Goal: Task Accomplishment & Management: Manage account settings

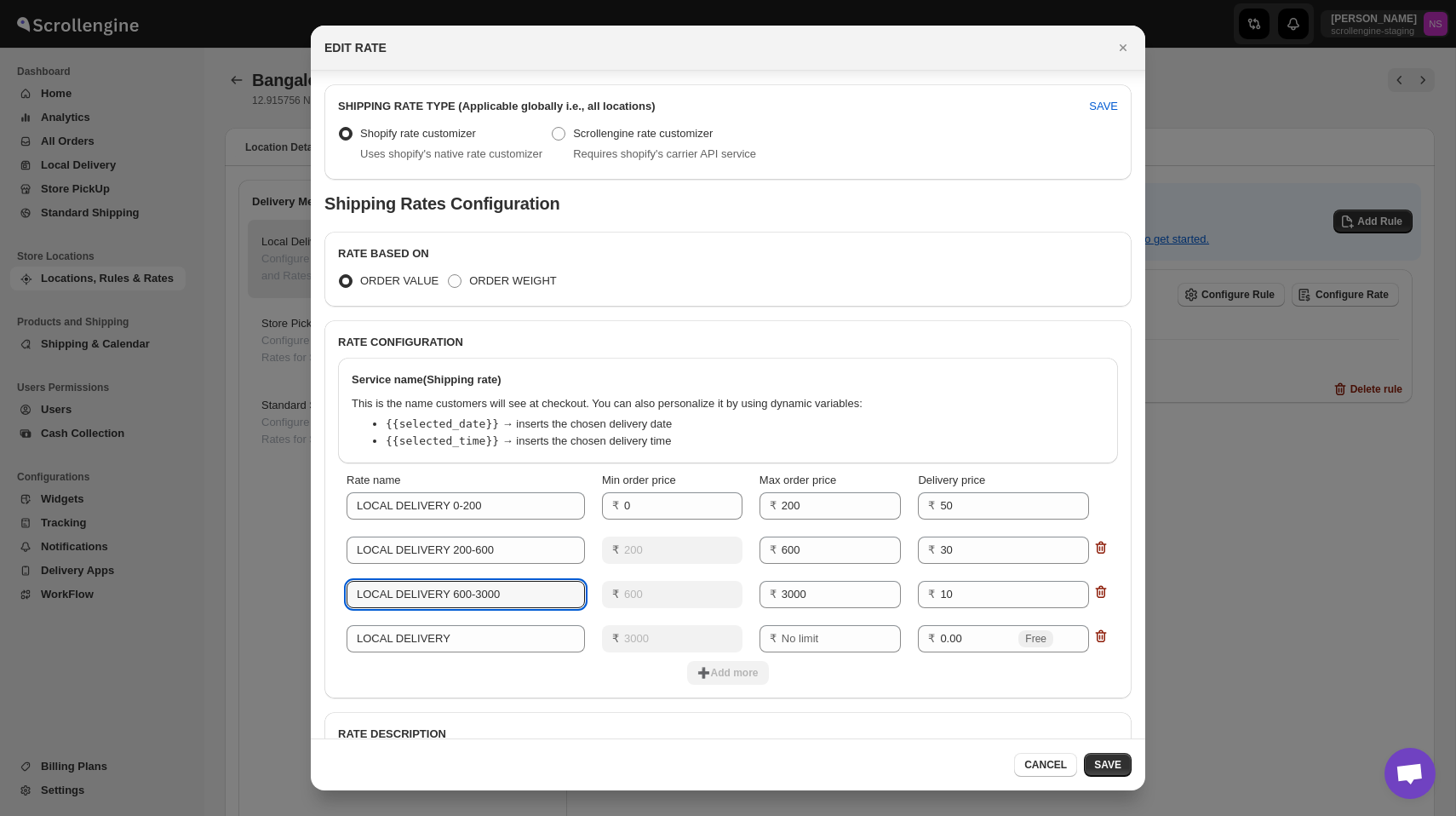
scroll to position [66, 0]
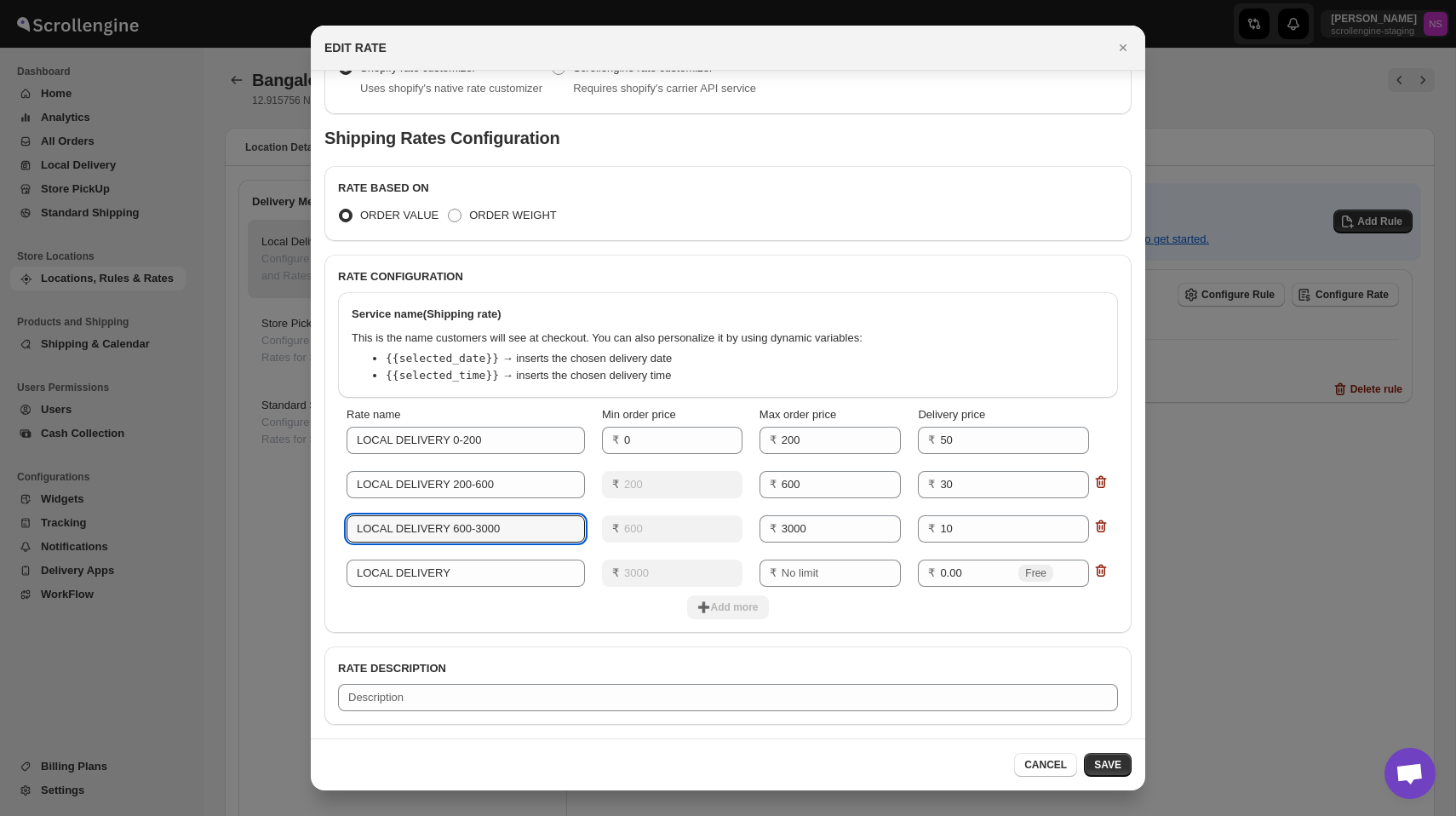
click at [754, 287] on div "Service name (Shipping rate) This is the name customers will see at checkout. Y…" at bounding box center [721, 338] width 794 height 119
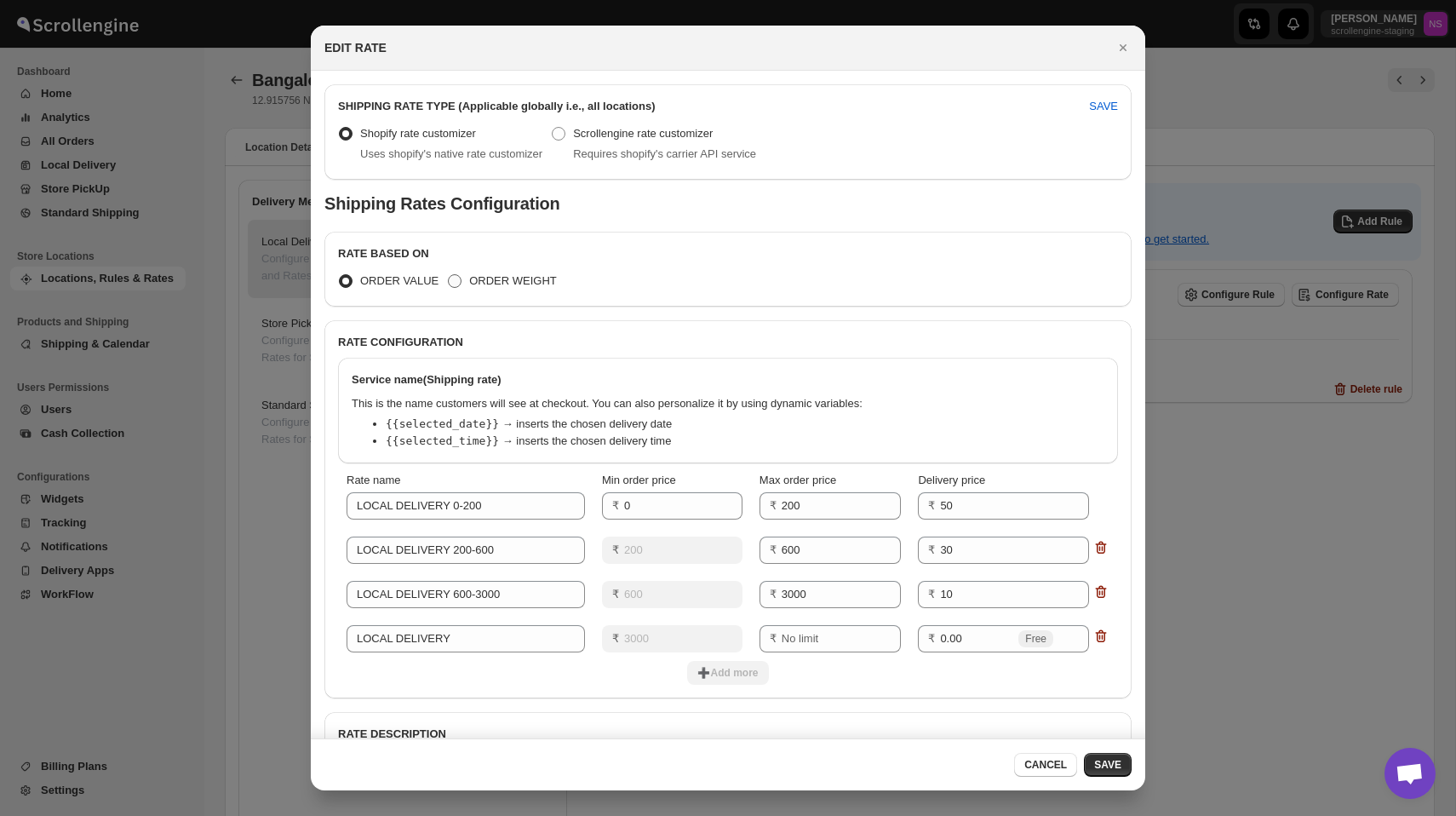
click at [457, 282] on span ":r9m:" at bounding box center [455, 282] width 14 height 14
click at [449, 276] on input "ORDER WEIGHT" at bounding box center [448, 275] width 1 height 1
radio input "true"
radio input "false"
type input "LOCAL DELIVERY"
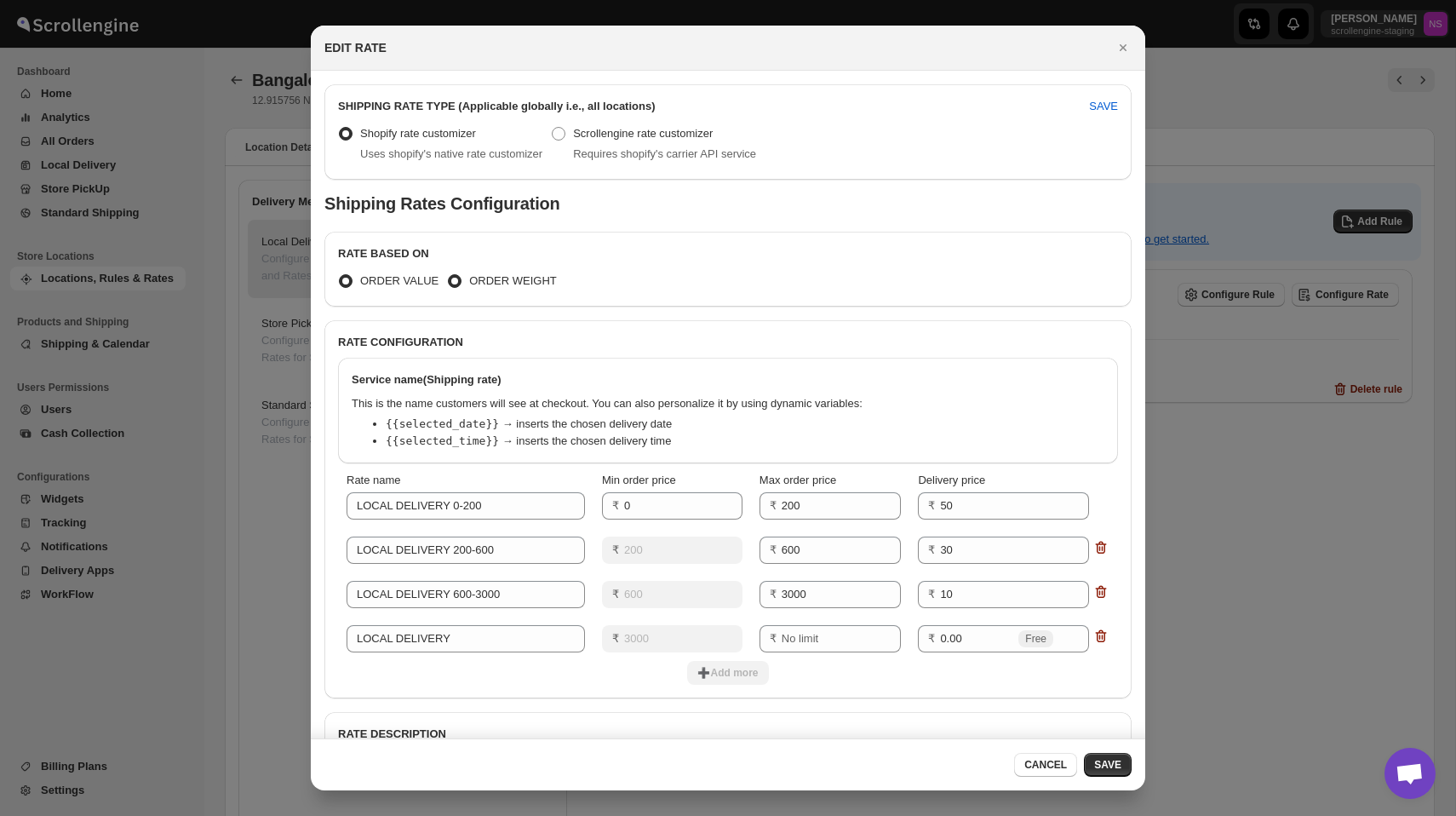
type input "0.00"
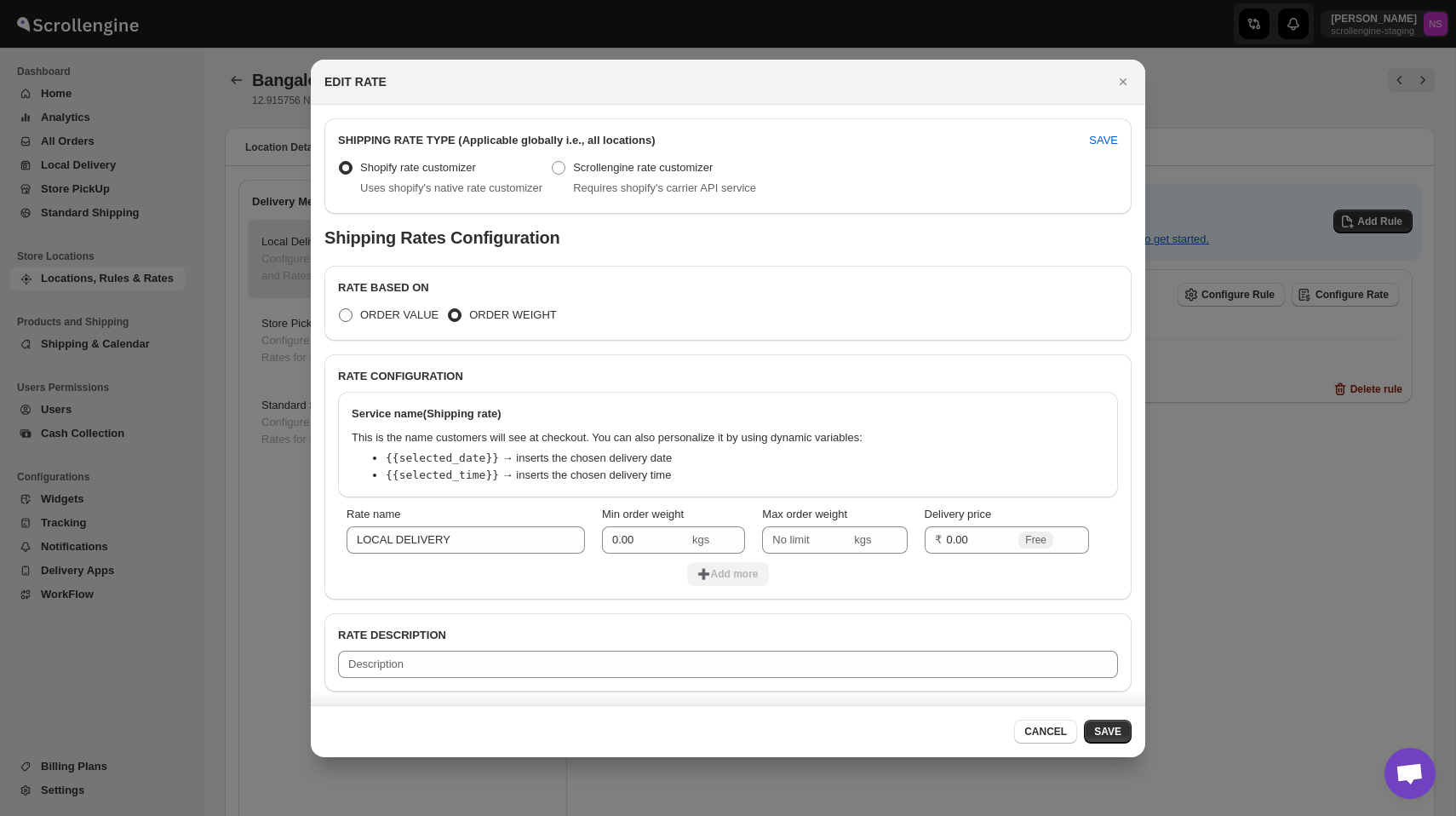
click at [343, 308] on span ":r9m:" at bounding box center [346, 315] width 14 height 14
click at [340, 308] on input "ORDER VALUE" at bounding box center [339, 308] width 1 height 1
radio input "true"
click at [448, 312] on span ":r9m:" at bounding box center [455, 315] width 14 height 14
click at [448, 309] on input "ORDER WEIGHT" at bounding box center [448, 308] width 1 height 1
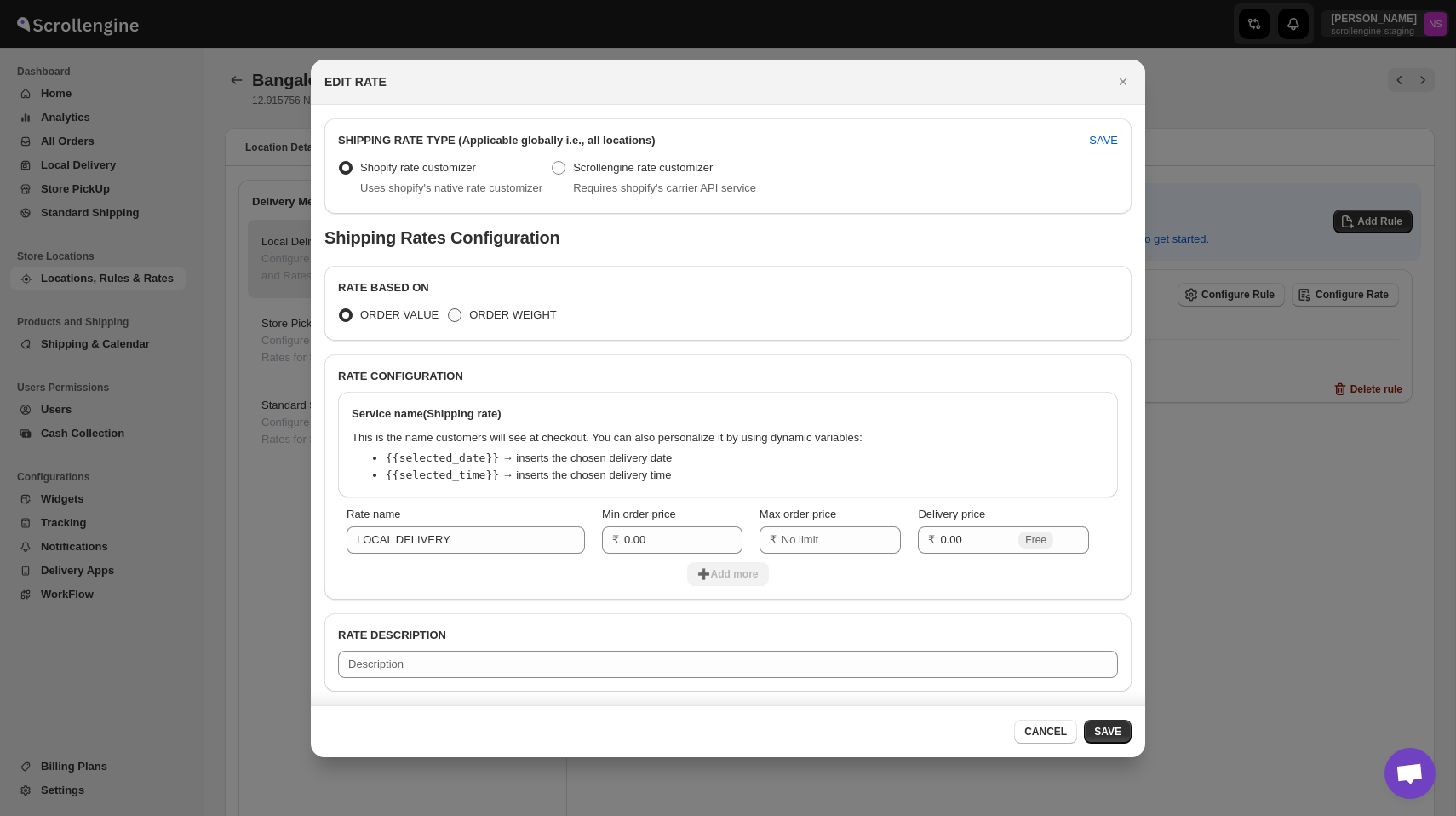
radio input "true"
click at [343, 313] on span ":r9m:" at bounding box center [346, 315] width 14 height 14
click at [340, 309] on input "ORDER VALUE" at bounding box center [339, 308] width 1 height 1
radio input "true"
click at [451, 318] on span ":r9m:" at bounding box center [455, 315] width 14 height 14
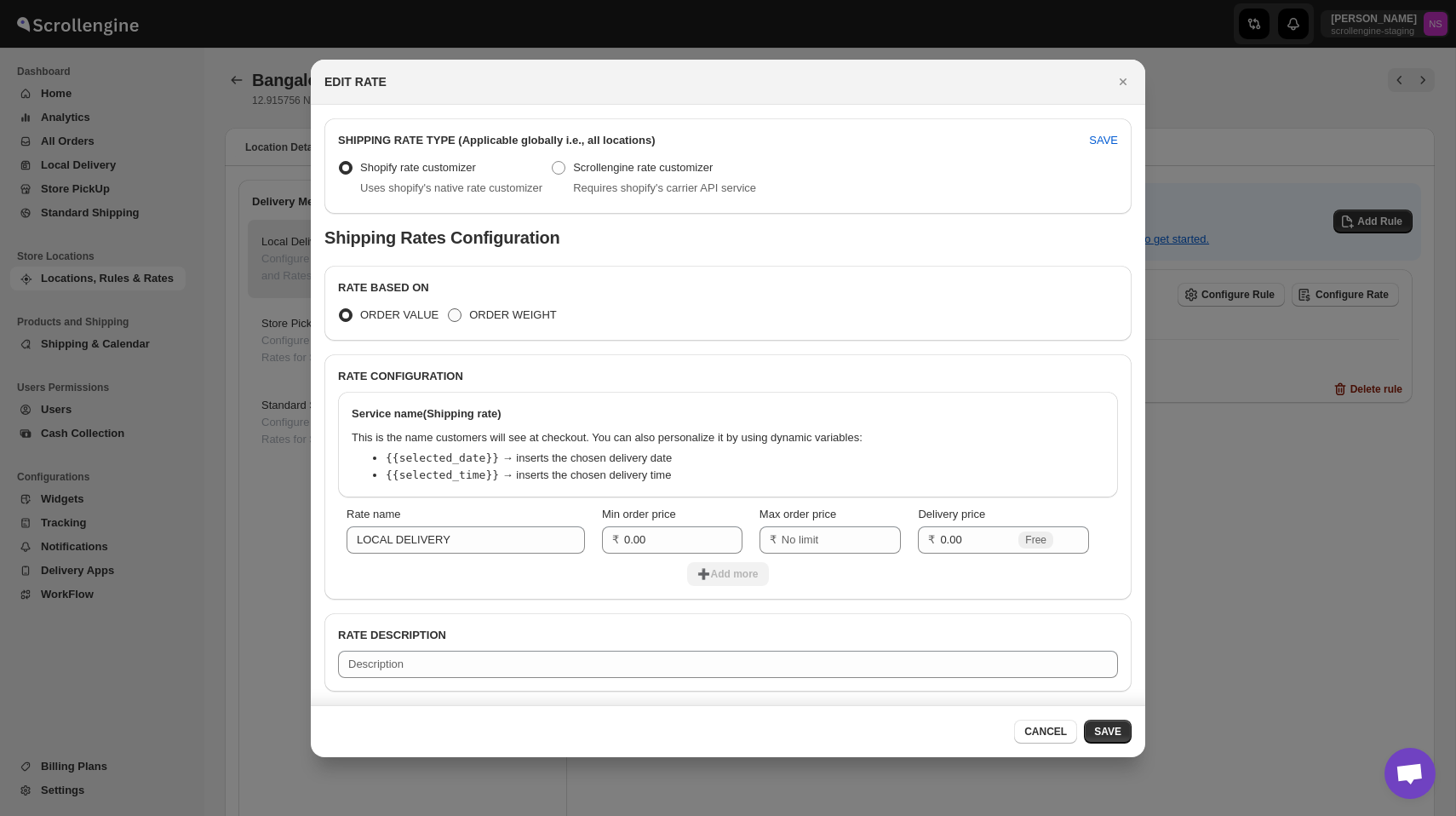
click at [449, 309] on input "ORDER WEIGHT" at bounding box center [448, 308] width 1 height 1
radio input "true"
click at [346, 312] on span ":r9m:" at bounding box center [346, 315] width 14 height 14
click at [340, 309] on input "ORDER VALUE" at bounding box center [339, 308] width 1 height 1
radio input "true"
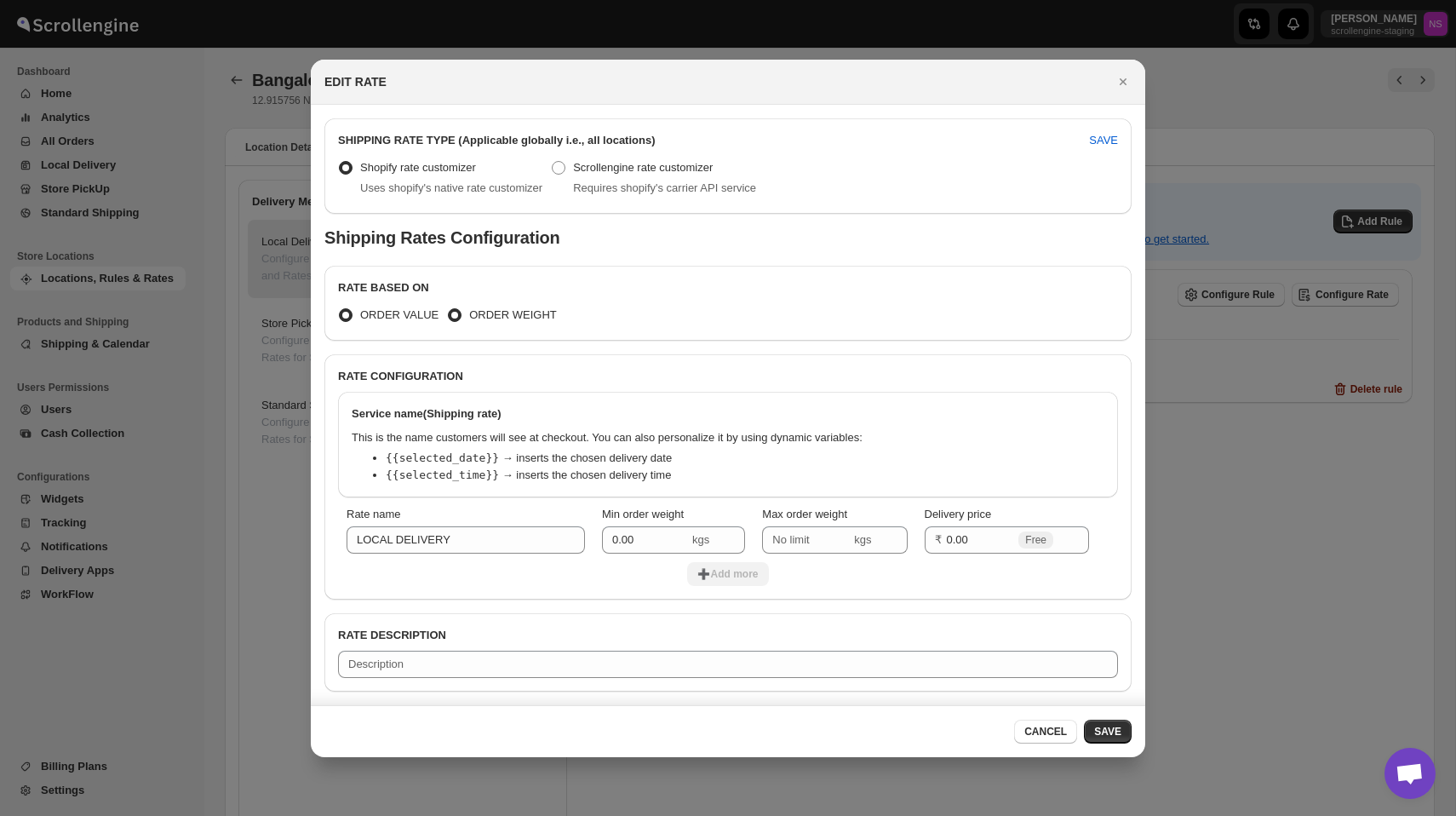
radio input "false"
click at [1128, 79] on icon "Close" at bounding box center [1123, 81] width 17 height 17
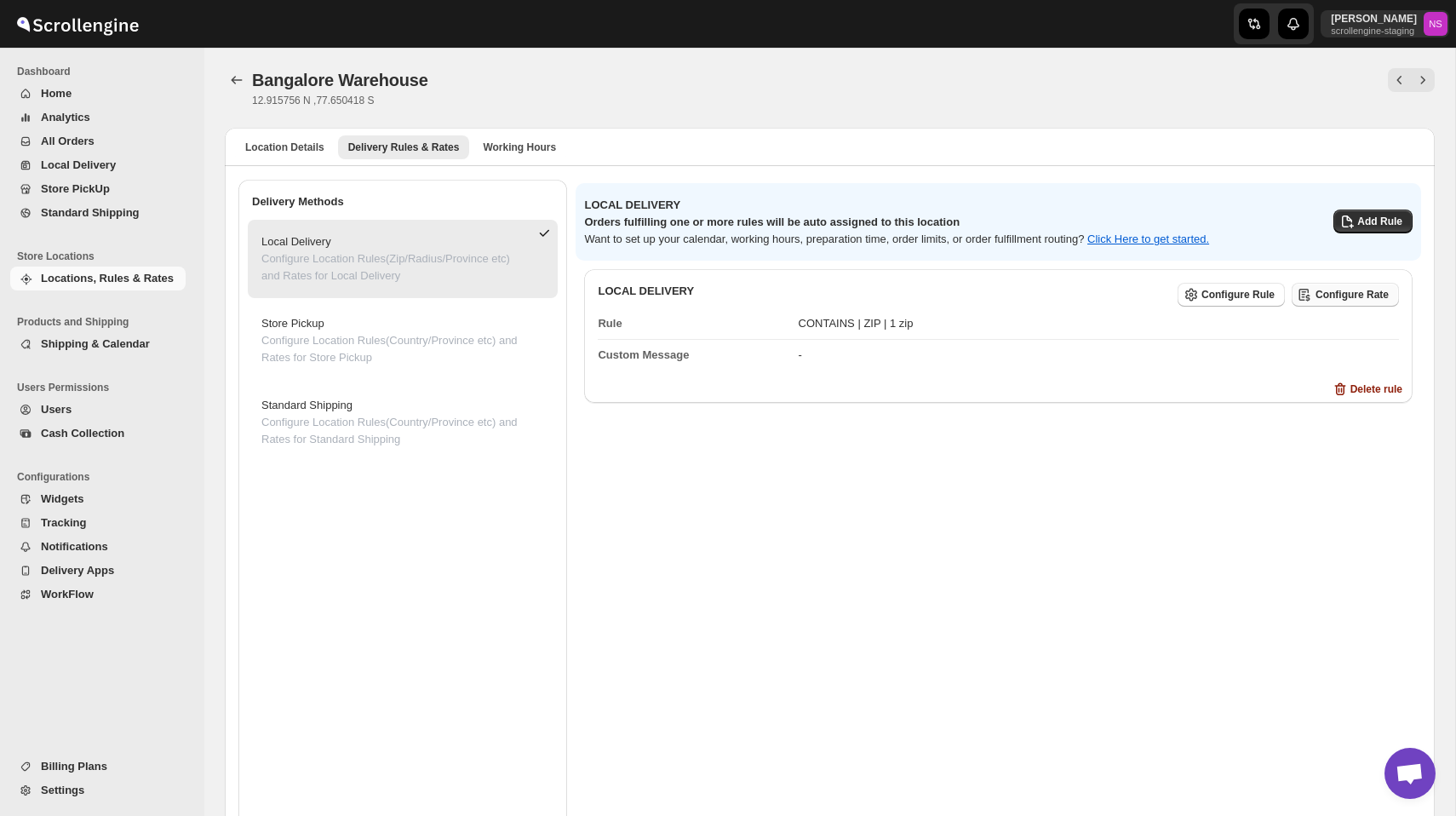
click at [1334, 297] on span "Configure Rate" at bounding box center [1353, 294] width 73 height 14
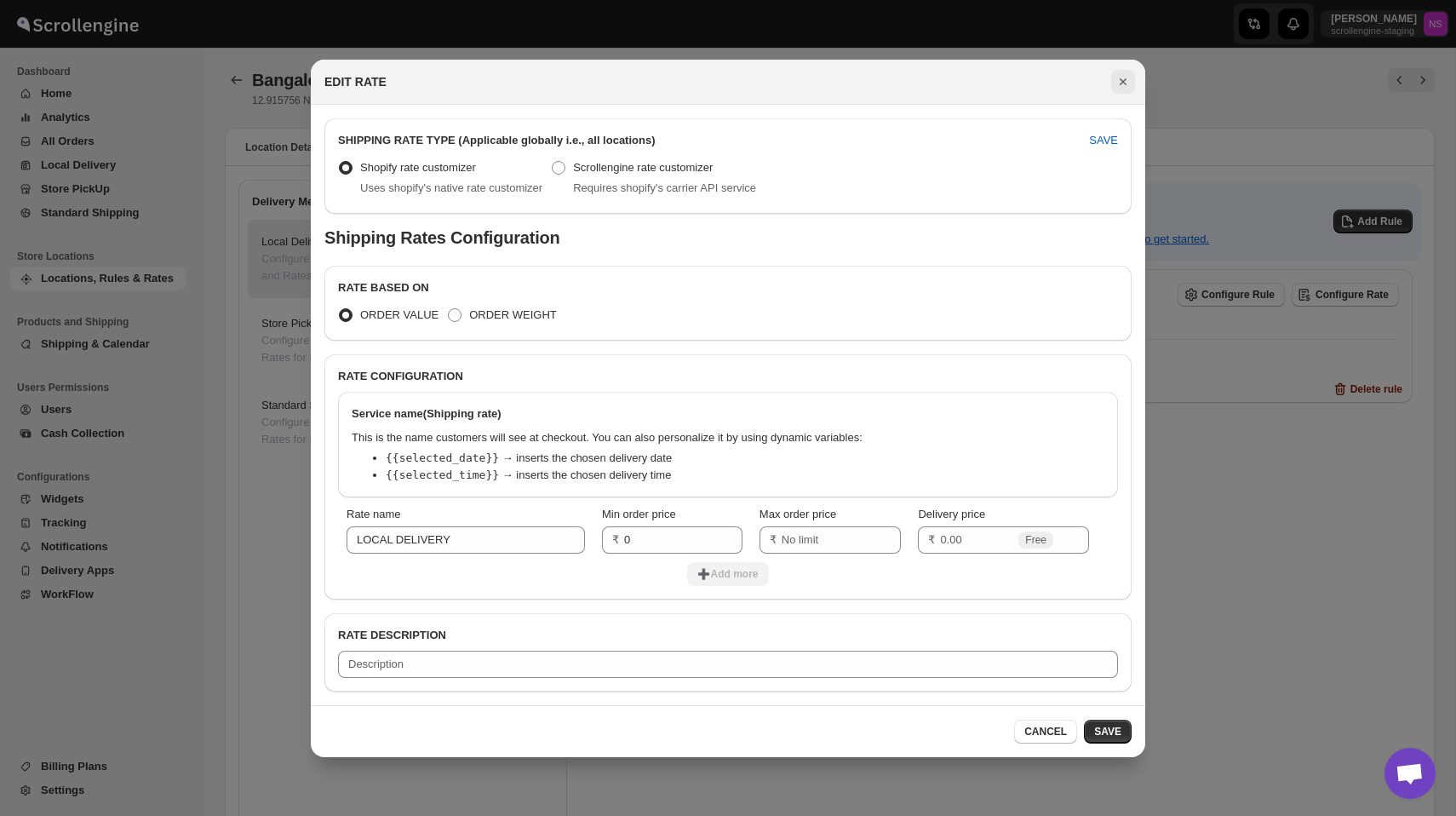
click at [1123, 84] on icon "Close" at bounding box center [1123, 81] width 17 height 17
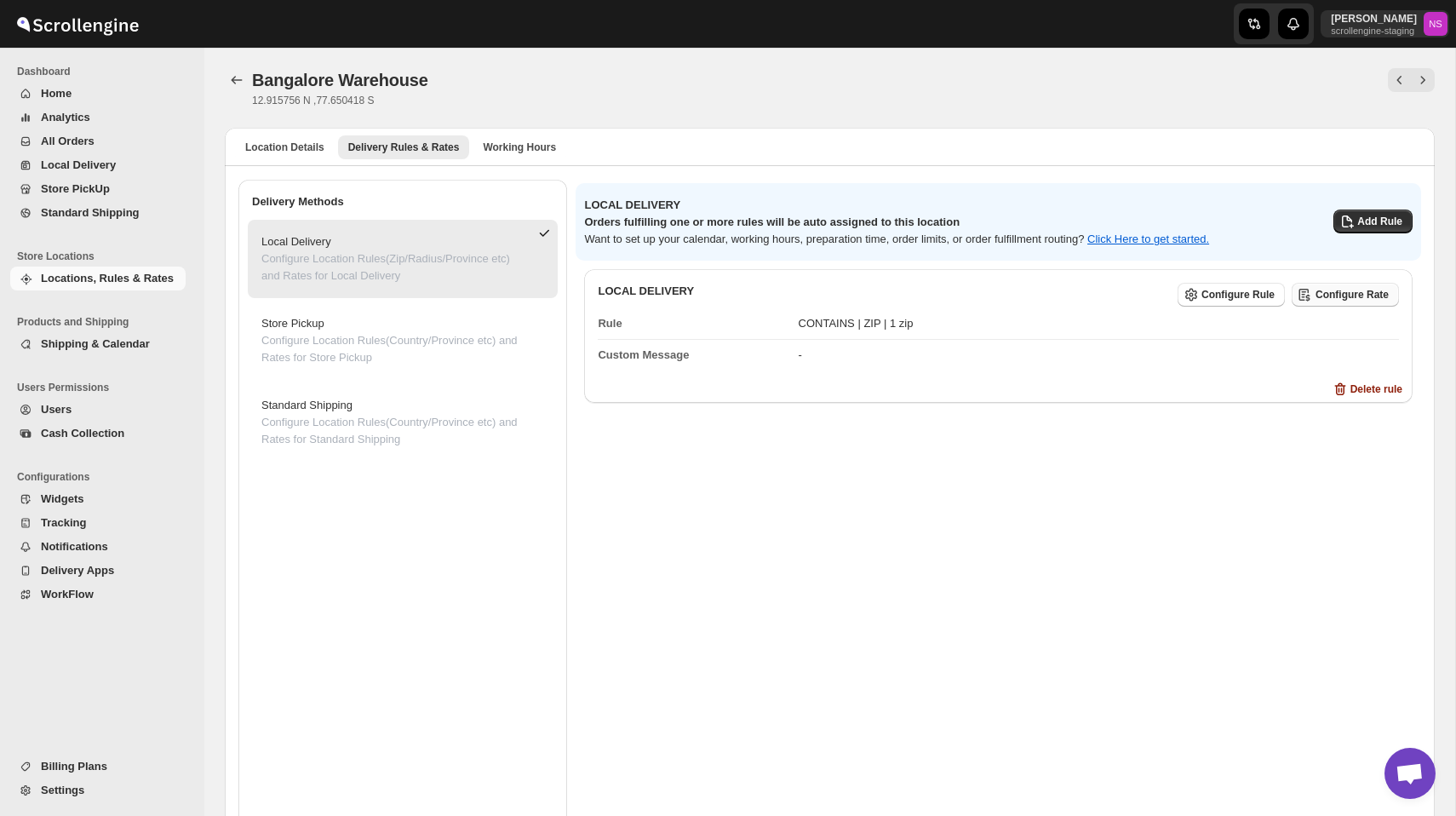
click at [1354, 288] on button "Configure Rate" at bounding box center [1346, 294] width 107 height 24
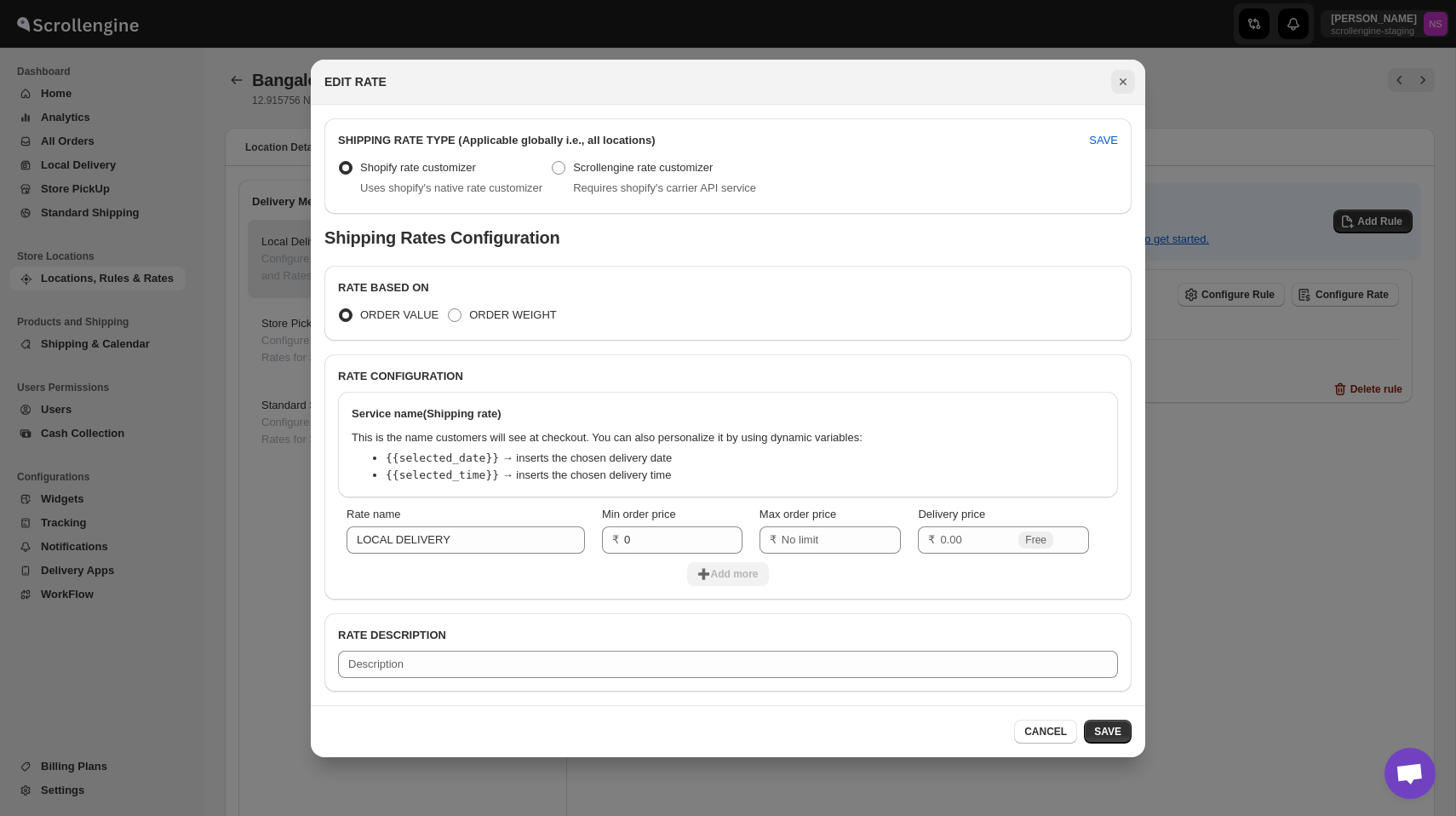
click at [1123, 75] on icon "Close" at bounding box center [1123, 81] width 17 height 17
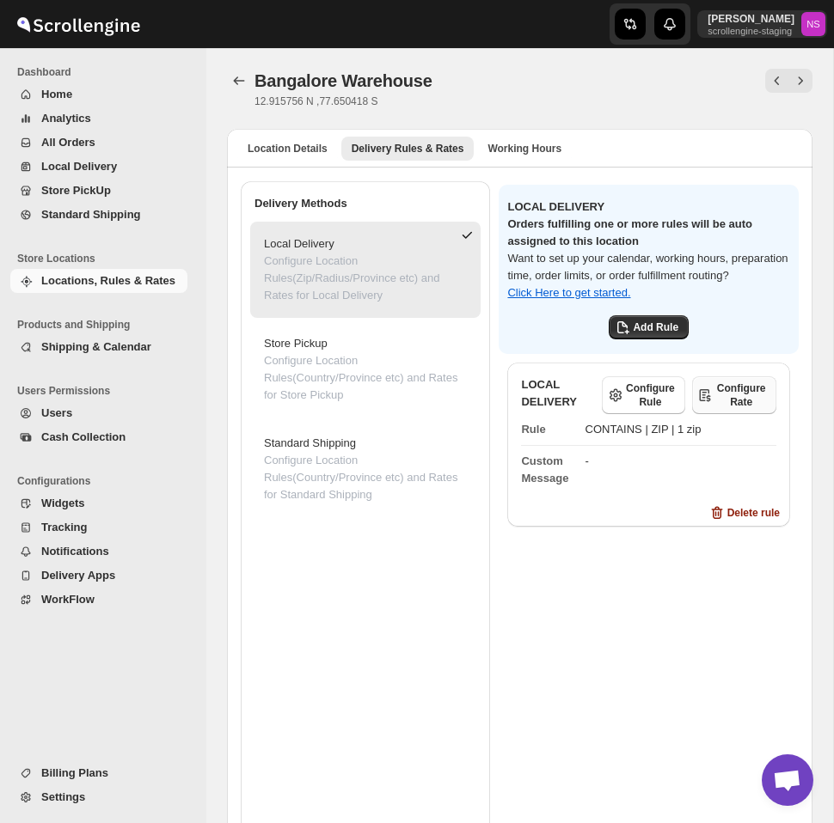
click at [736, 400] on span "Configure Rate" at bounding box center [741, 395] width 50 height 27
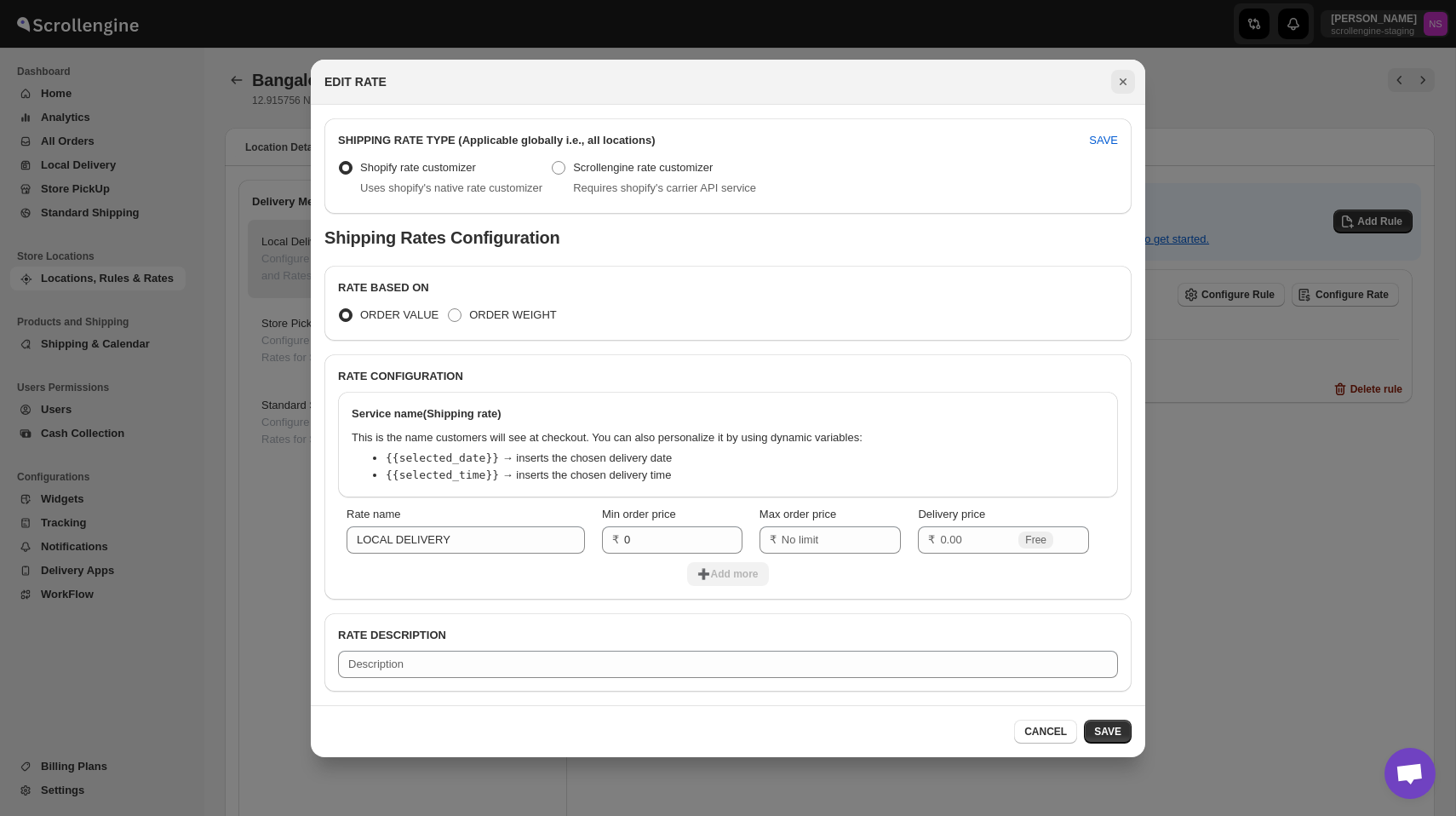
click at [1123, 82] on icon "Close" at bounding box center [1123, 81] width 17 height 17
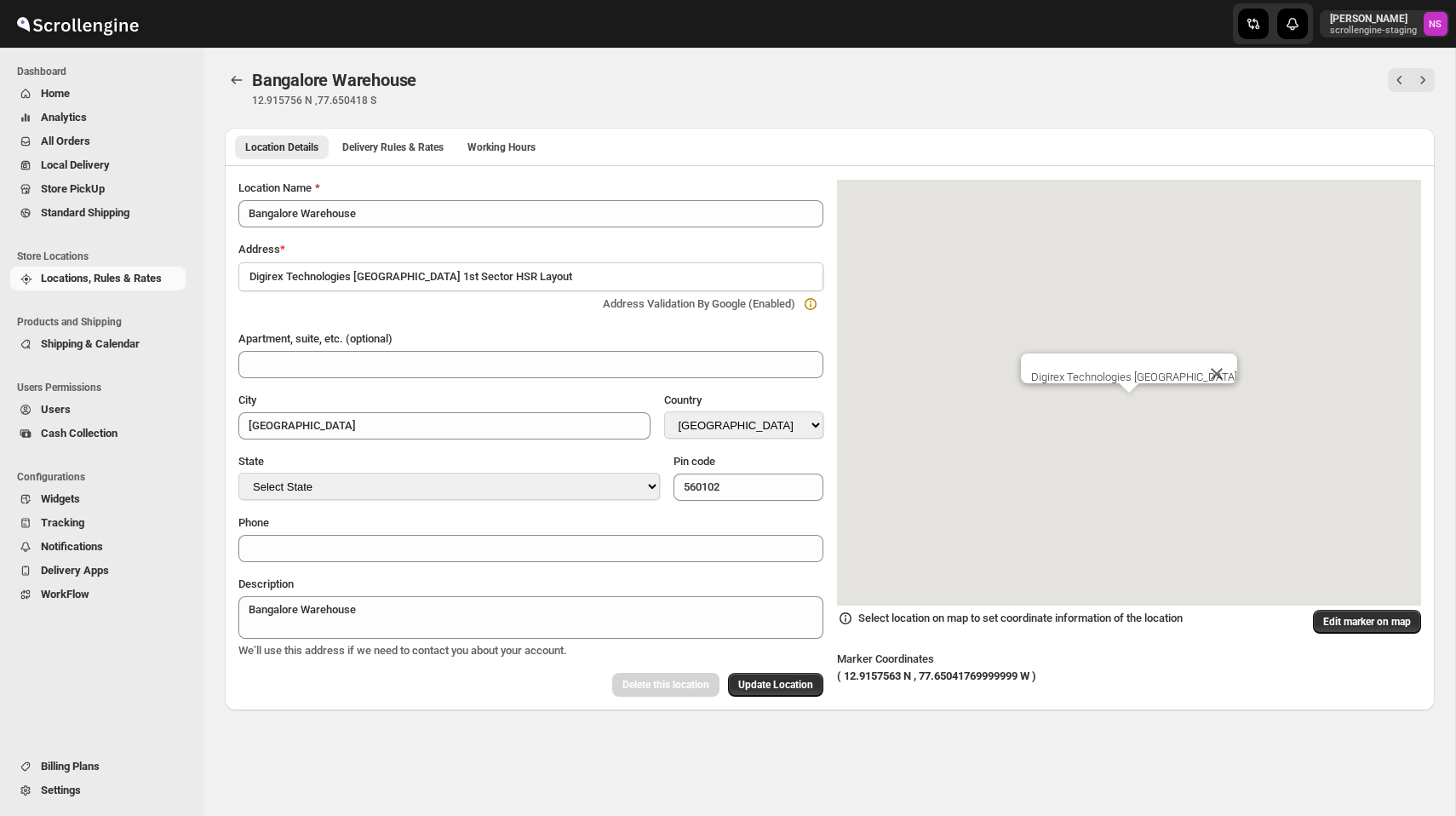
select select "IN"
select select "[GEOGRAPHIC_DATA]"
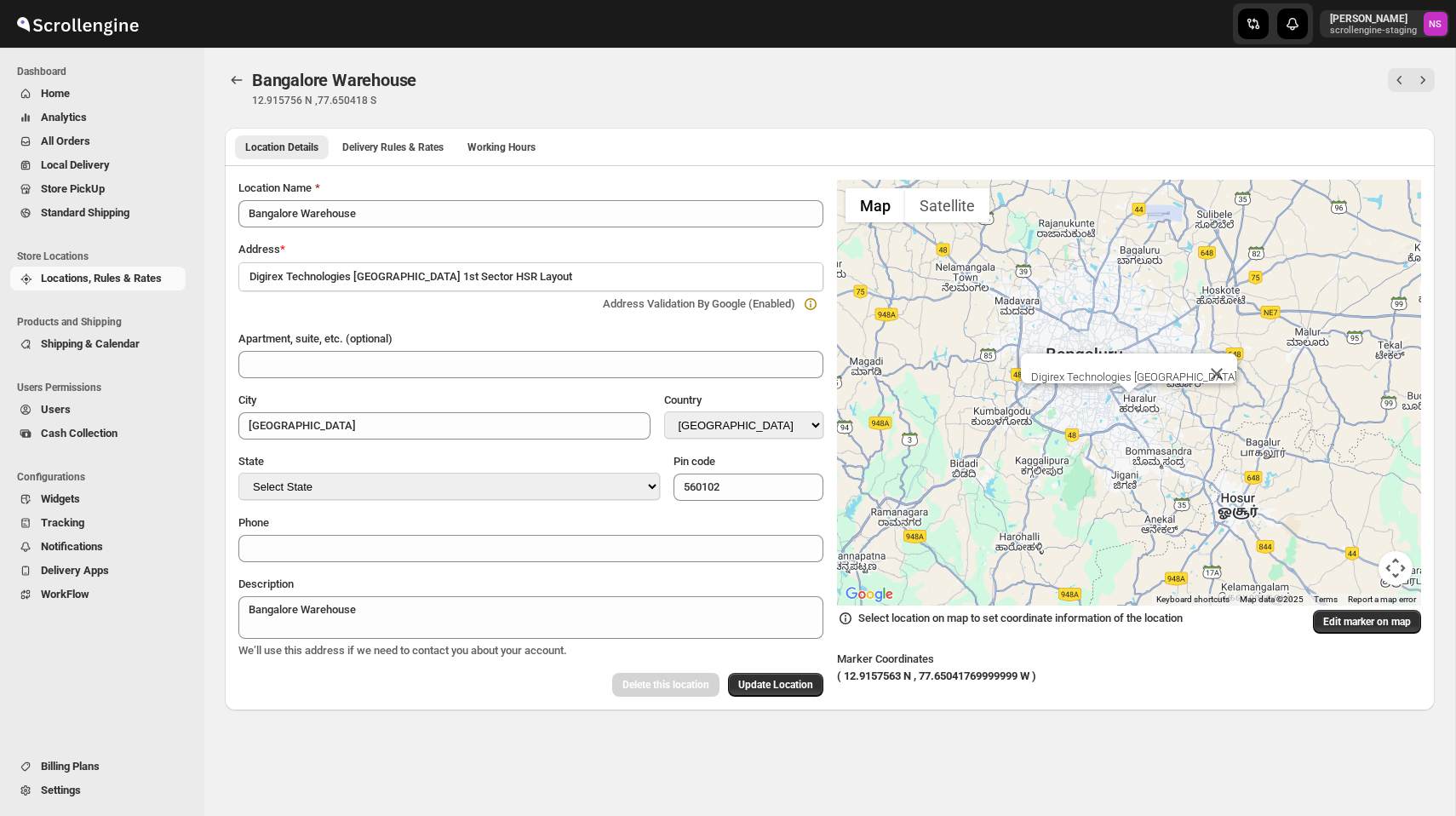
click at [417, 162] on div "Location Details Delivery Rules & Rates Working Hours More views Location Detai…" at bounding box center [830, 147] width 1210 height 38
click at [417, 142] on span "Delivery Rules & Rates" at bounding box center [392, 148] width 101 height 14
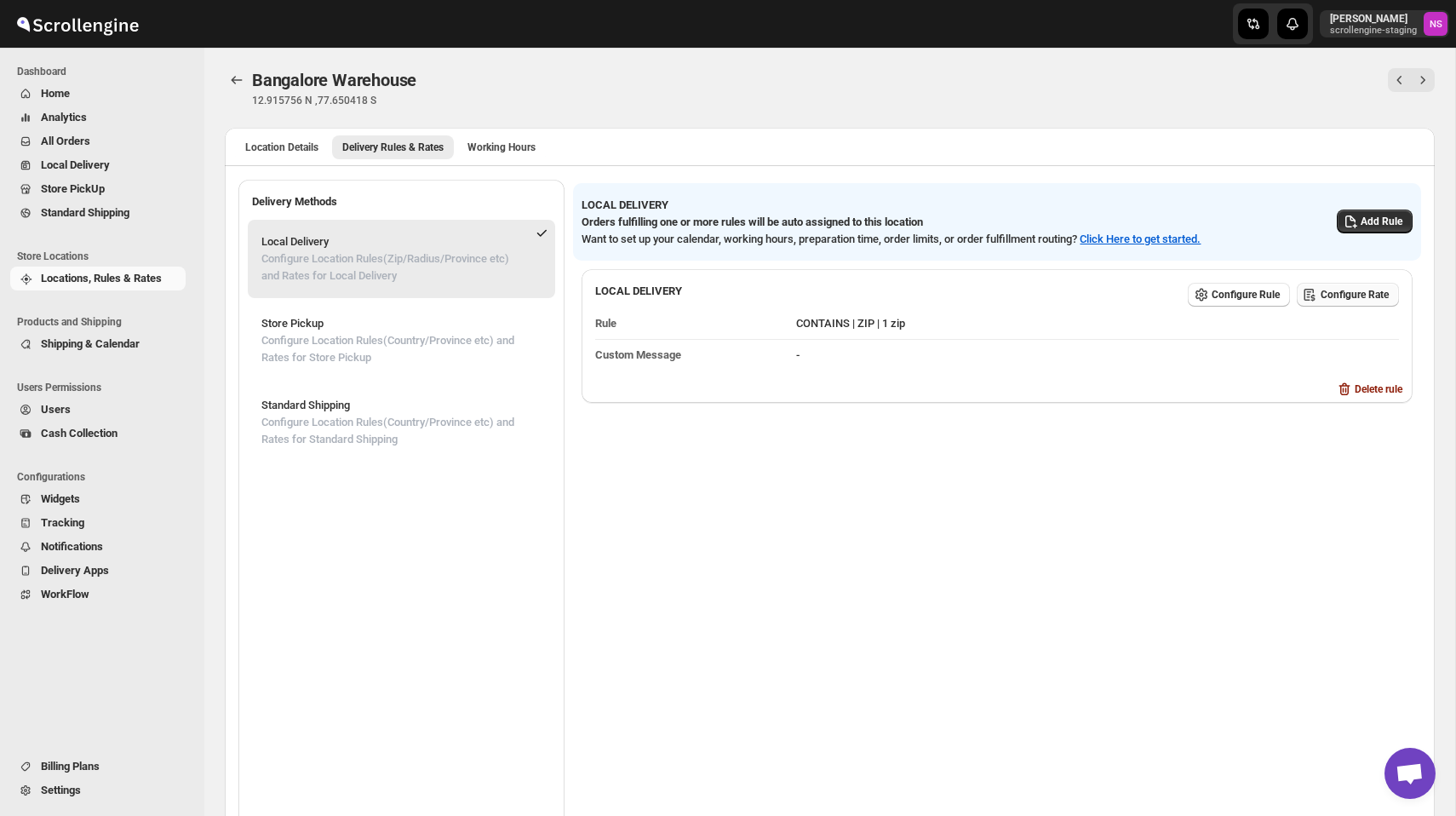
click at [1329, 294] on span "Configure Rate" at bounding box center [1355, 294] width 68 height 14
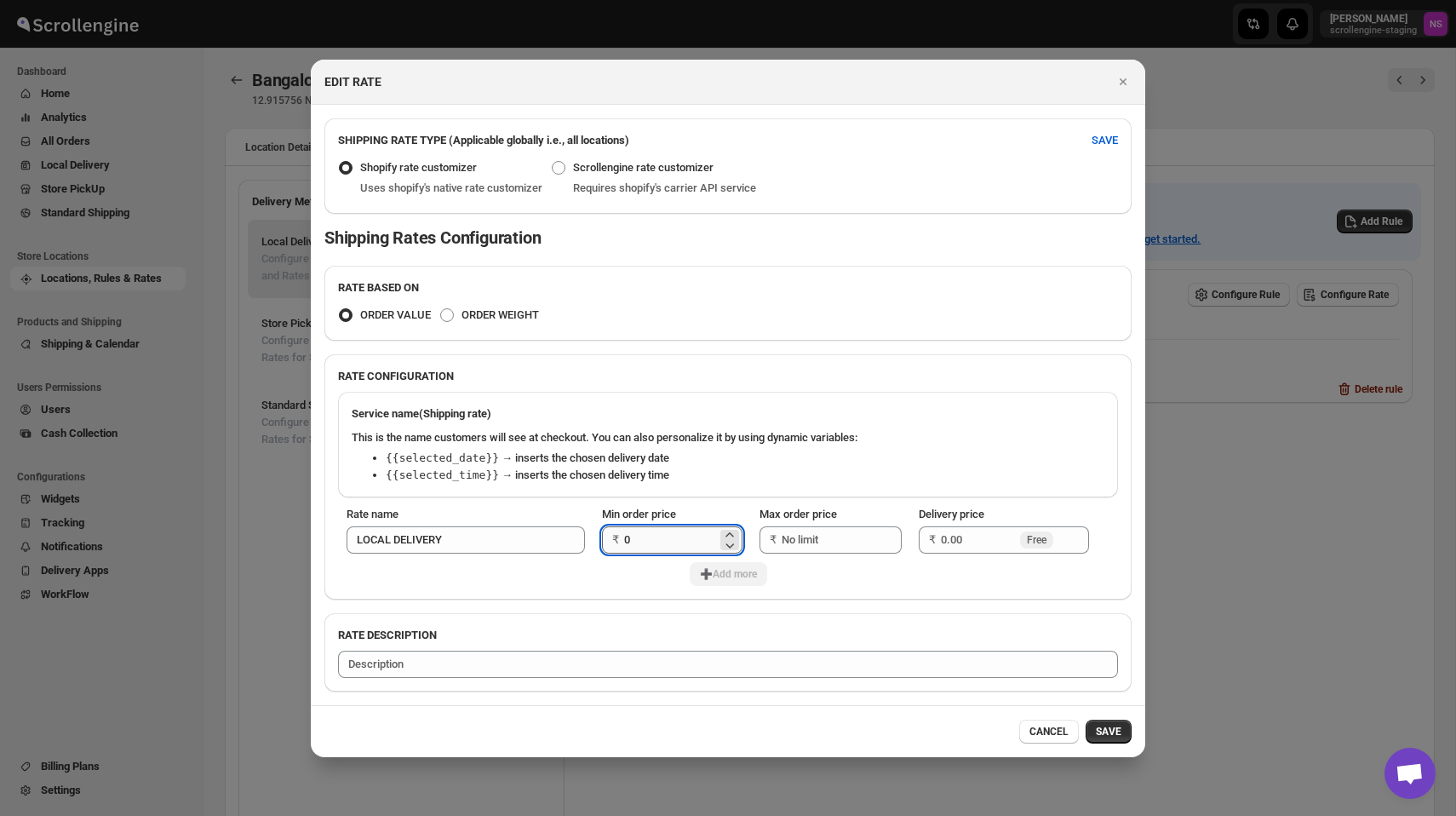
click at [666, 537] on input "0" at bounding box center [671, 539] width 93 height 27
click at [826, 539] on input "Max order price" at bounding box center [829, 539] width 94 height 27
type input "100"
click at [959, 538] on input "Delivery price" at bounding box center [979, 539] width 75 height 27
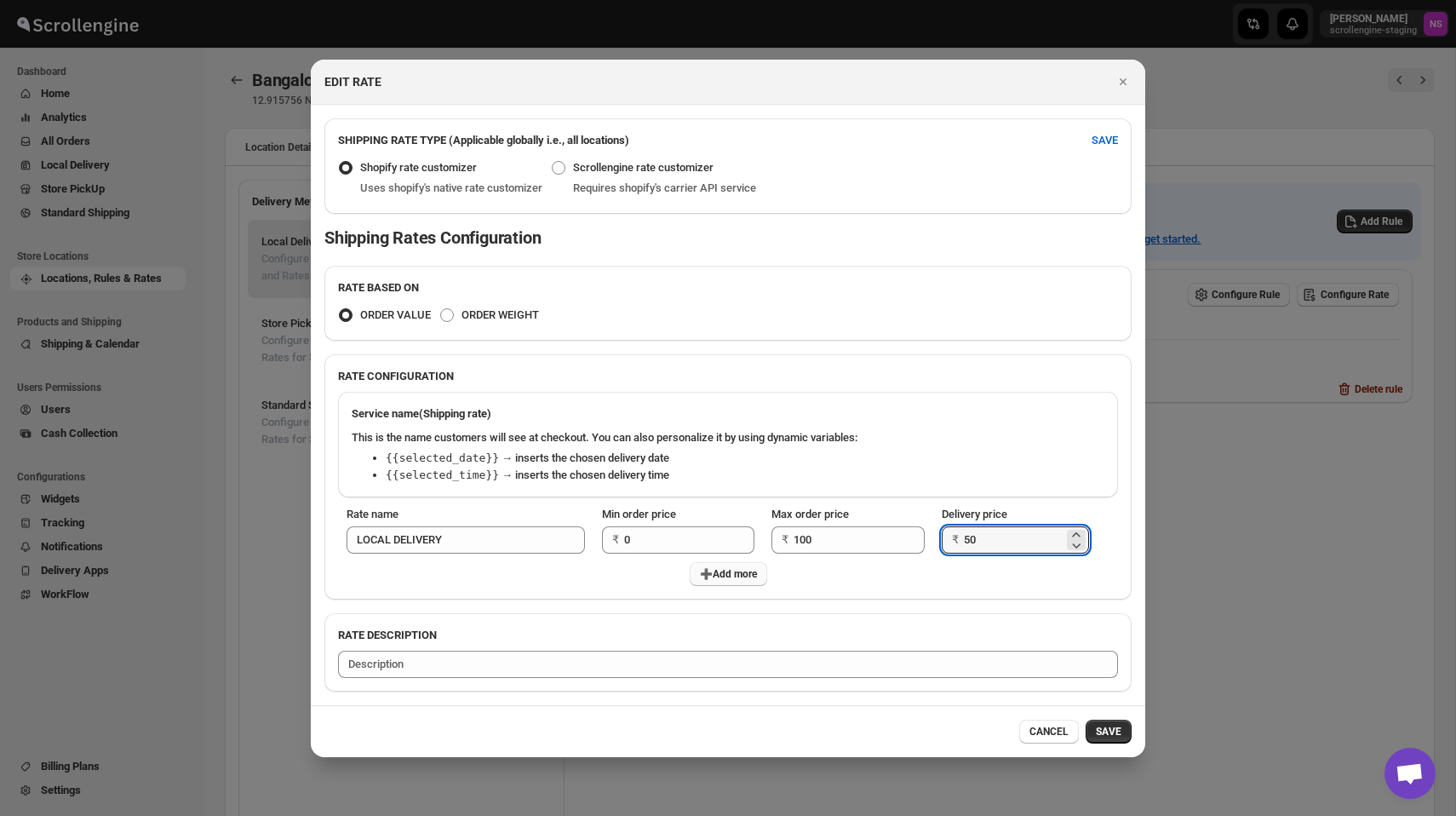
type input "50"
click at [722, 578] on span "➕Add more" at bounding box center [728, 574] width 57 height 14
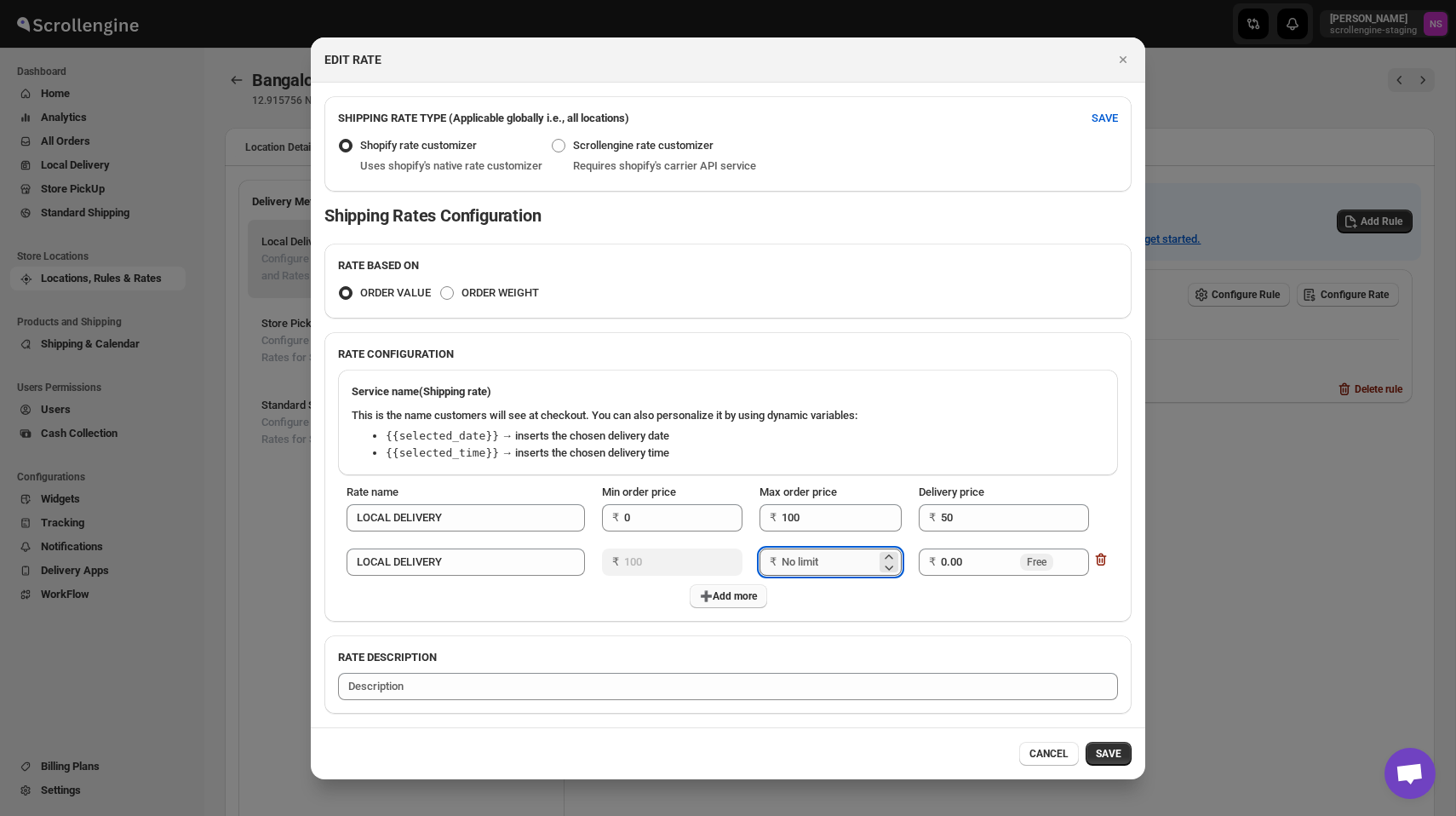
click at [800, 569] on input "Max order price" at bounding box center [829, 561] width 94 height 27
type input "500"
click at [972, 560] on input "0.00" at bounding box center [979, 561] width 75 height 27
type input "0"
type input "7"
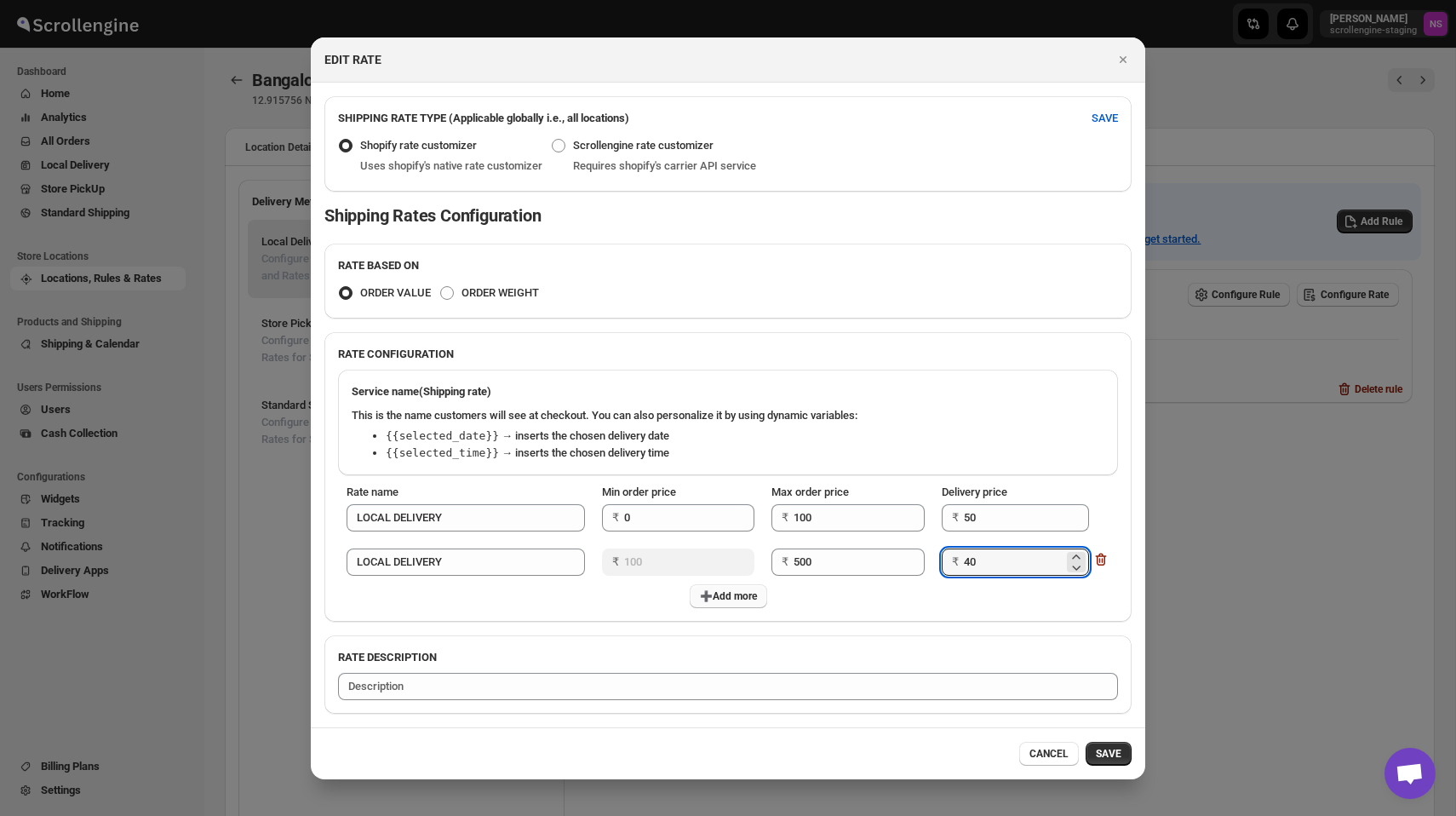
type input "40"
click at [729, 597] on span "➕Add more" at bounding box center [728, 597] width 57 height 14
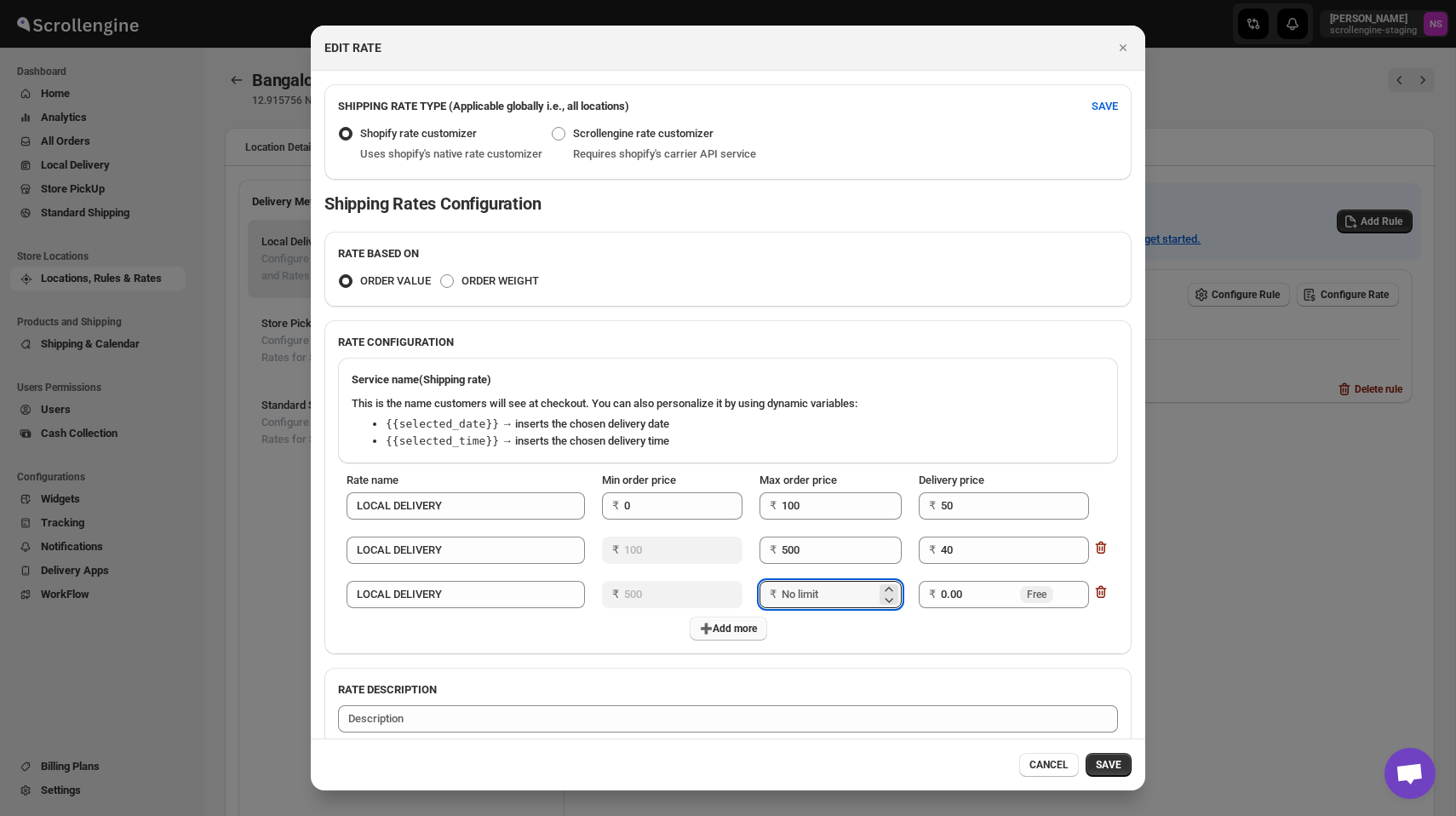
drag, startPoint x: 840, startPoint y: 597, endPoint x: 747, endPoint y: 597, distance: 93.0
click at [751, 597] on td "Max order price ₹" at bounding box center [831, 594] width 160 height 45
click at [982, 589] on input "0.00" at bounding box center [979, 594] width 75 height 27
type input "0"
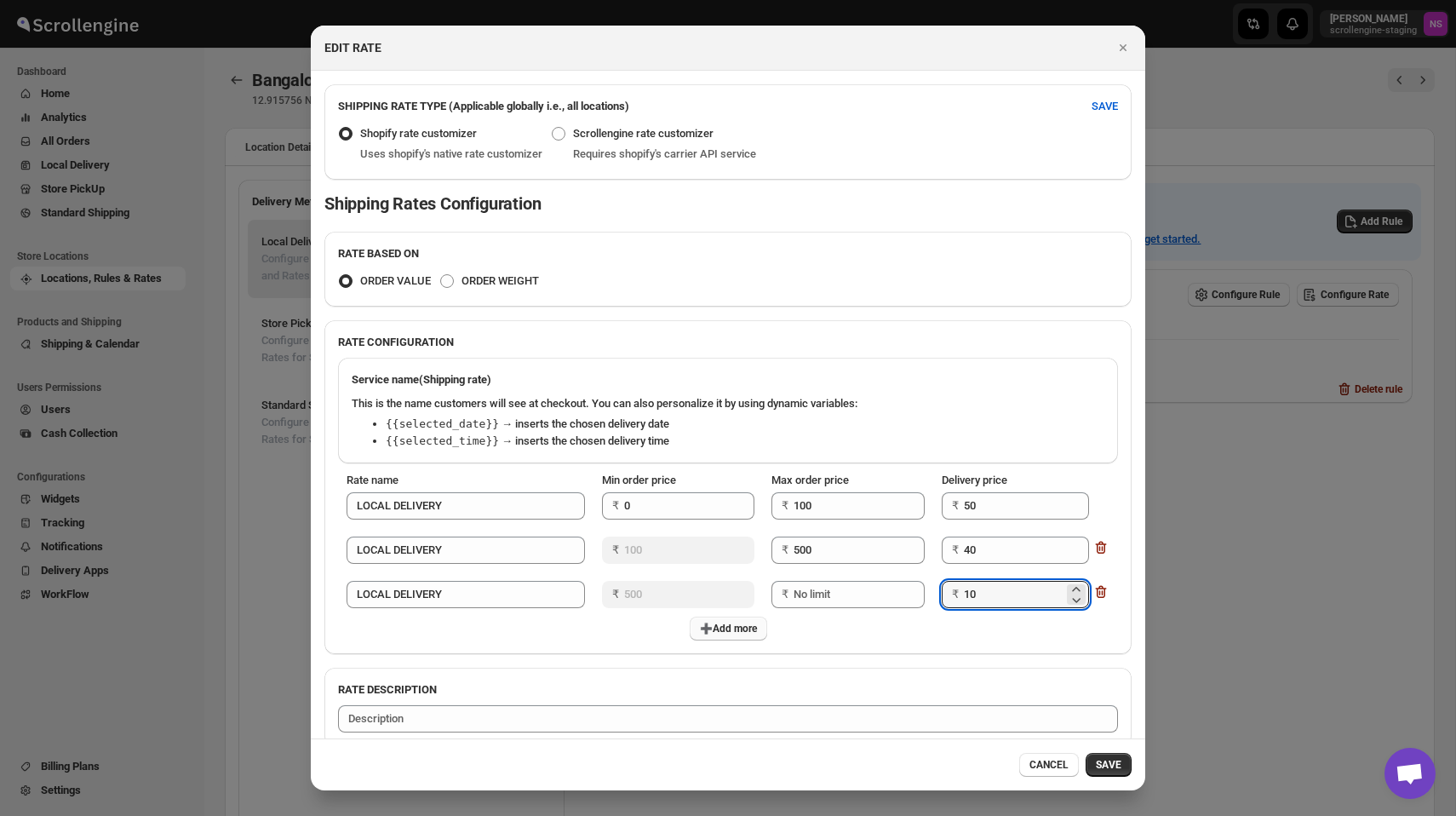
type input "10"
click at [962, 658] on div "RATE BASED ON ORDER VALUE ORDER WEIGHT RATE CONFIGURATION Service name (Shippin…" at bounding box center [728, 489] width 808 height 515
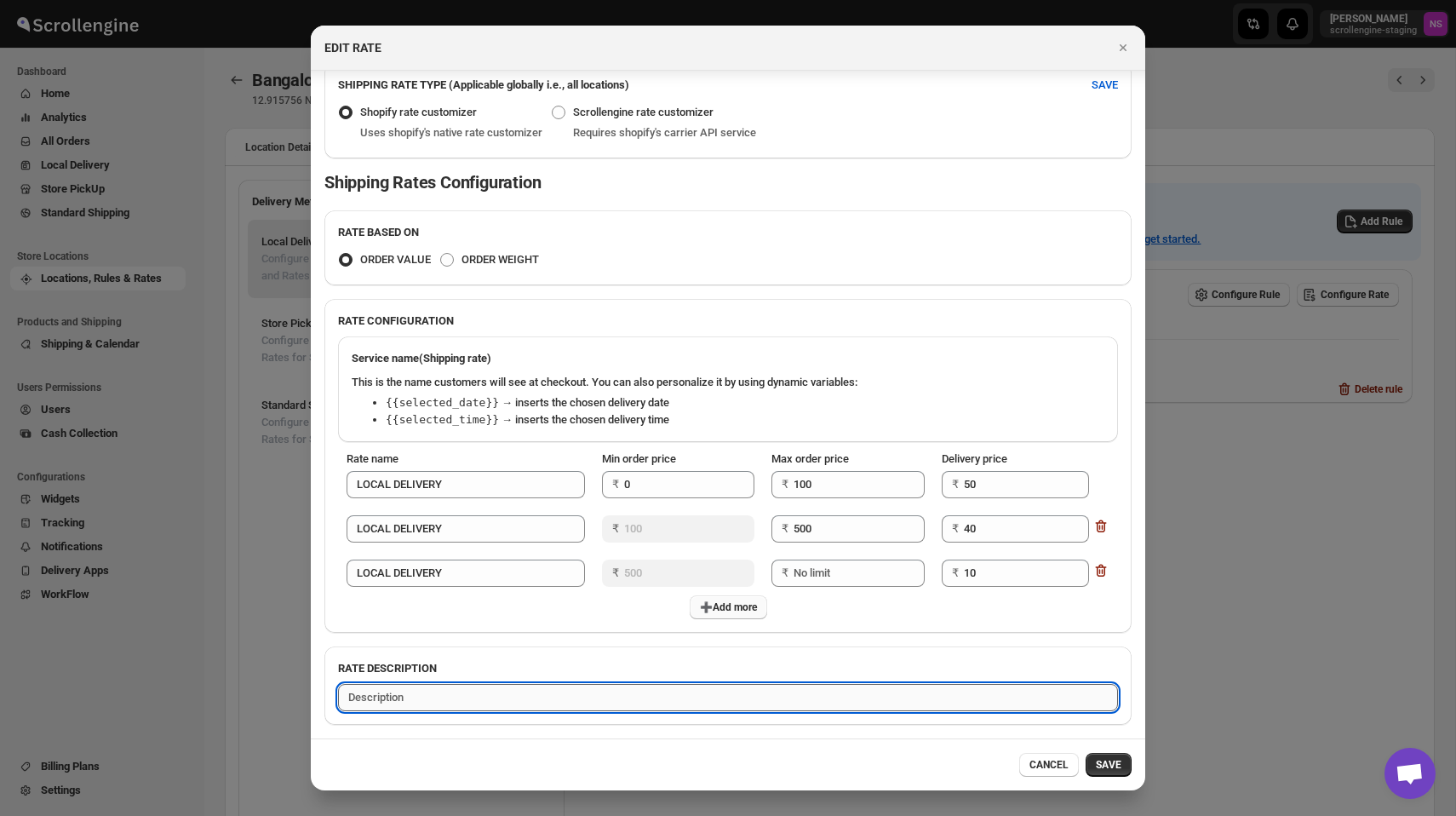
click at [688, 702] on textarea ":r1n:" at bounding box center [728, 697] width 780 height 27
type textarea "S"
type textarea "D"
type textarea "Sample Description"
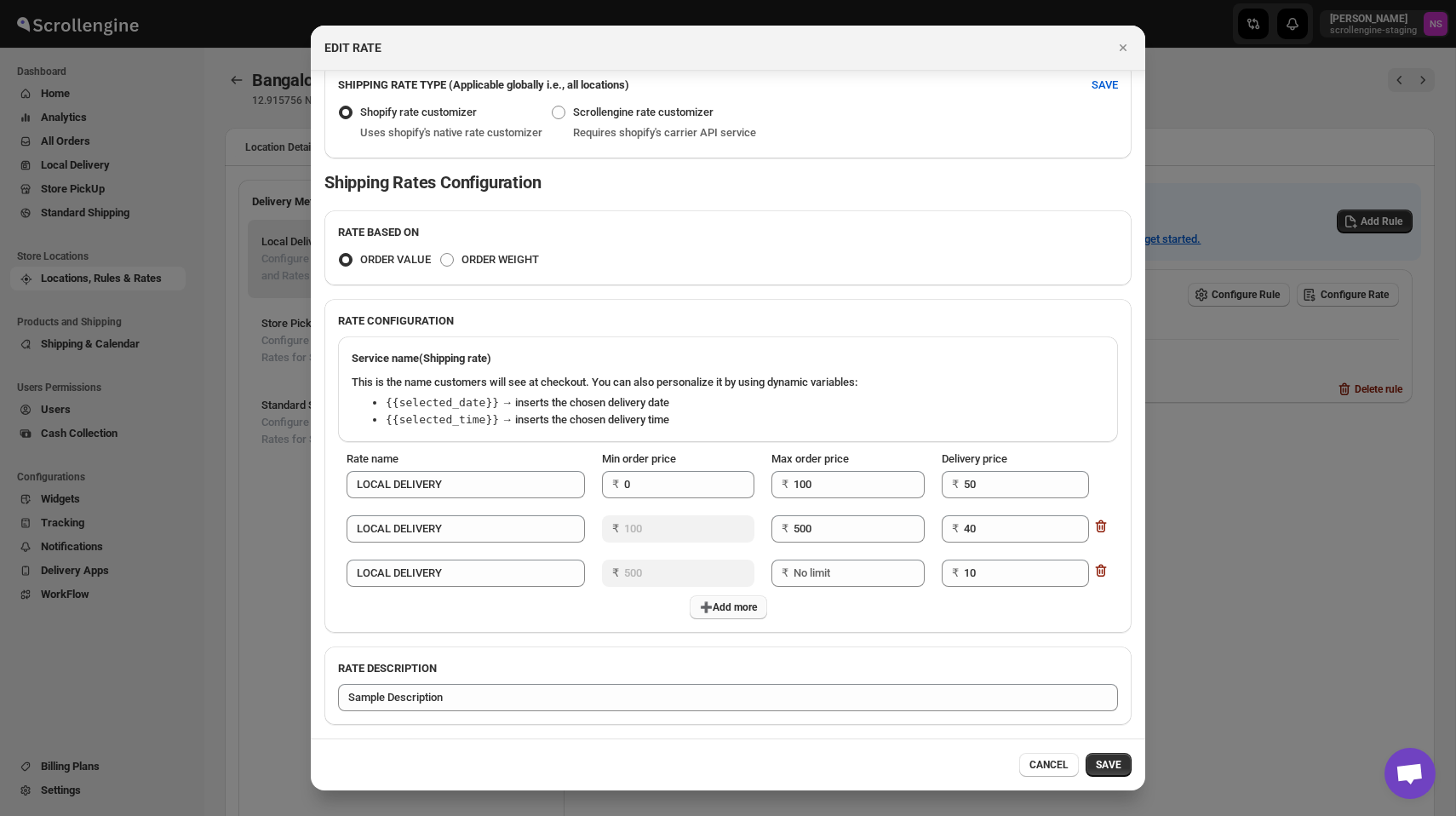
click at [829, 663] on h2 "RATE DESCRIPTION" at bounding box center [728, 668] width 780 height 17
click at [1111, 770] on span "SAVE" at bounding box center [1109, 765] width 26 height 14
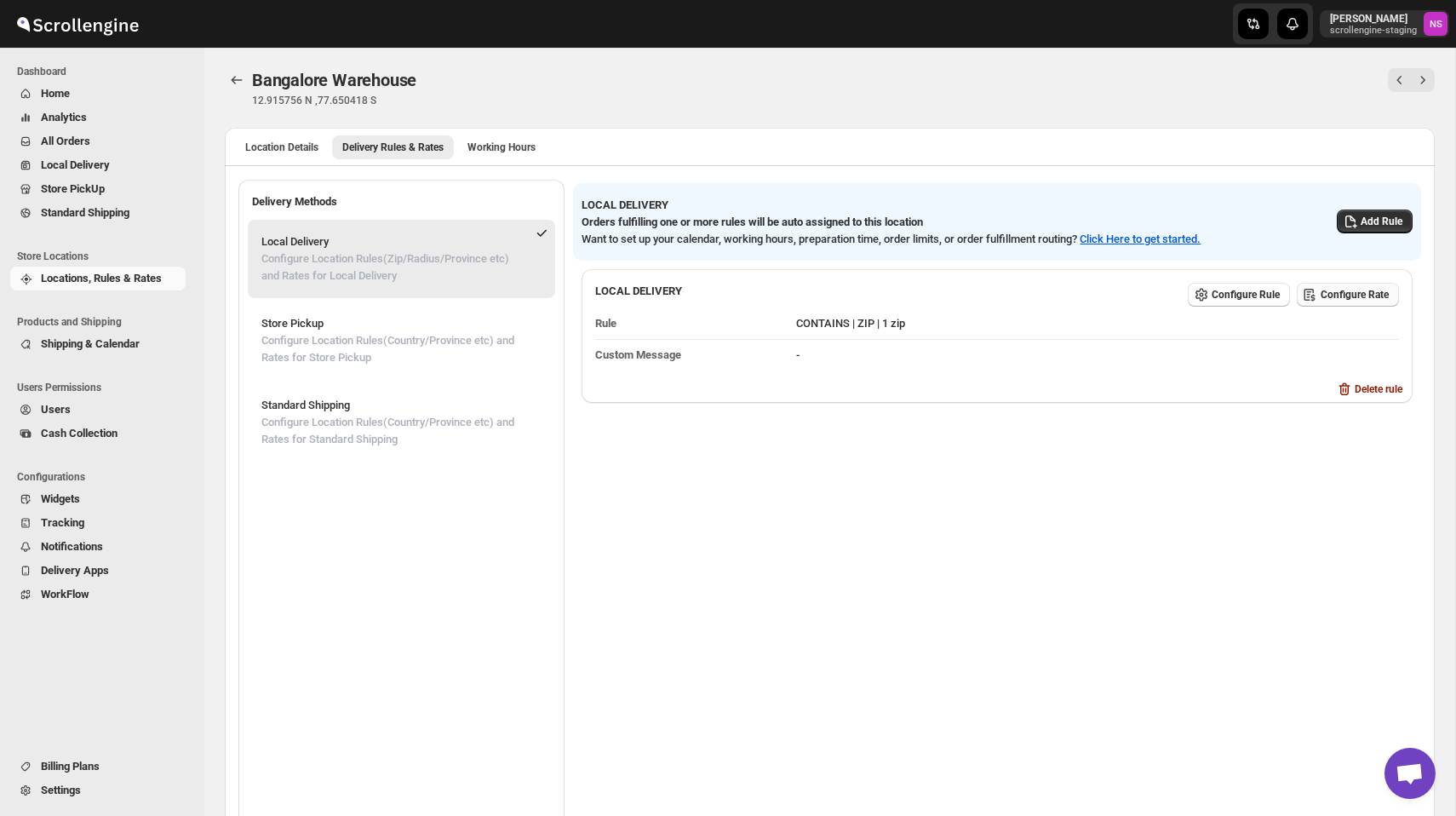
click at [1347, 298] on span "Configure Rate" at bounding box center [1355, 294] width 68 height 14
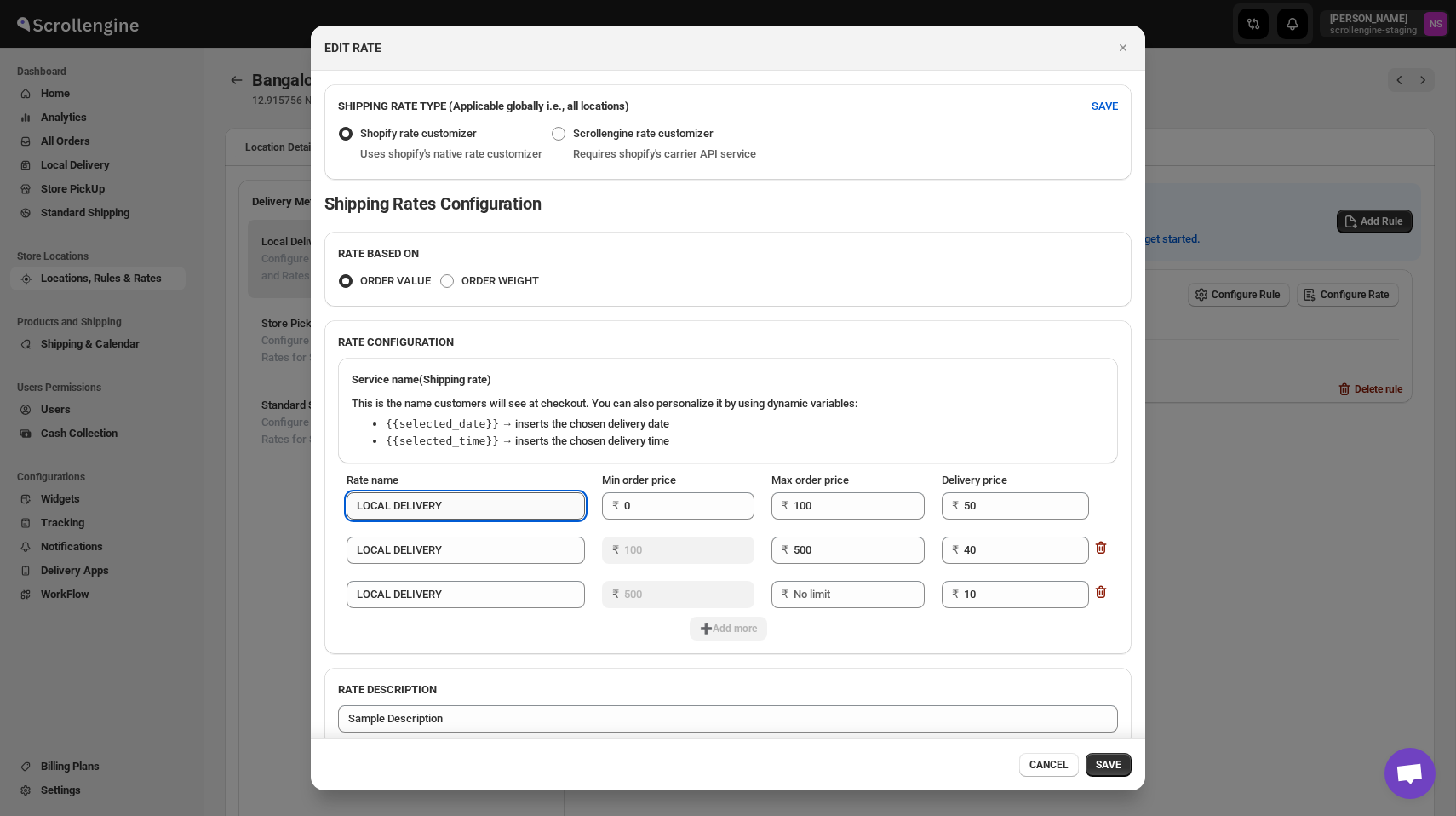
click at [482, 512] on input "LOCAL DELIVERY" at bounding box center [466, 506] width 239 height 27
type input "LOCAL DELIVERY 0 - 100"
click at [468, 548] on input "LOCAL DELIVERY" at bounding box center [466, 549] width 239 height 27
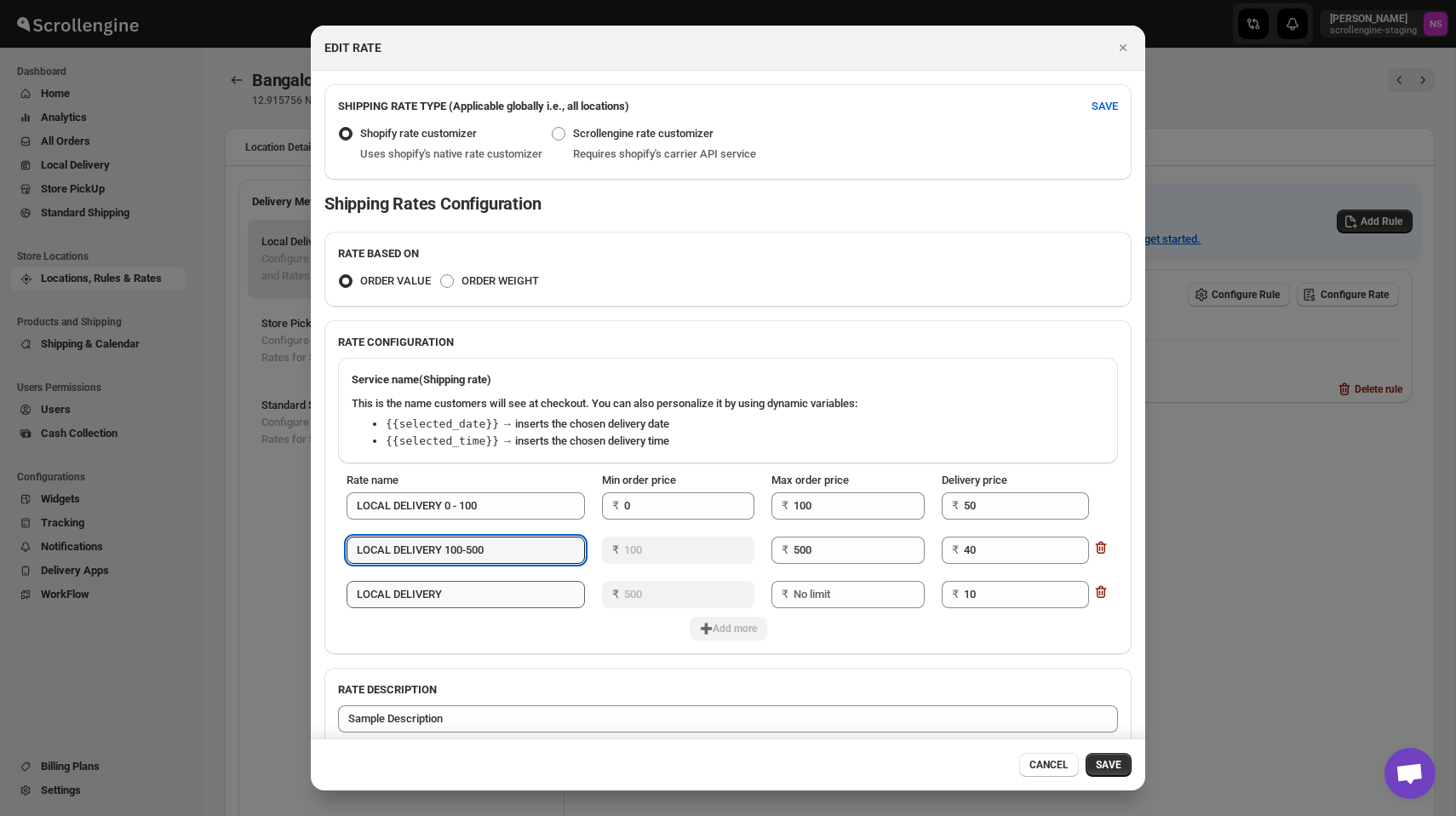
type input "LOCAL DELIVERY 100-500"
click at [470, 596] on input "LOCAL DELIVERY" at bounding box center [466, 594] width 239 height 27
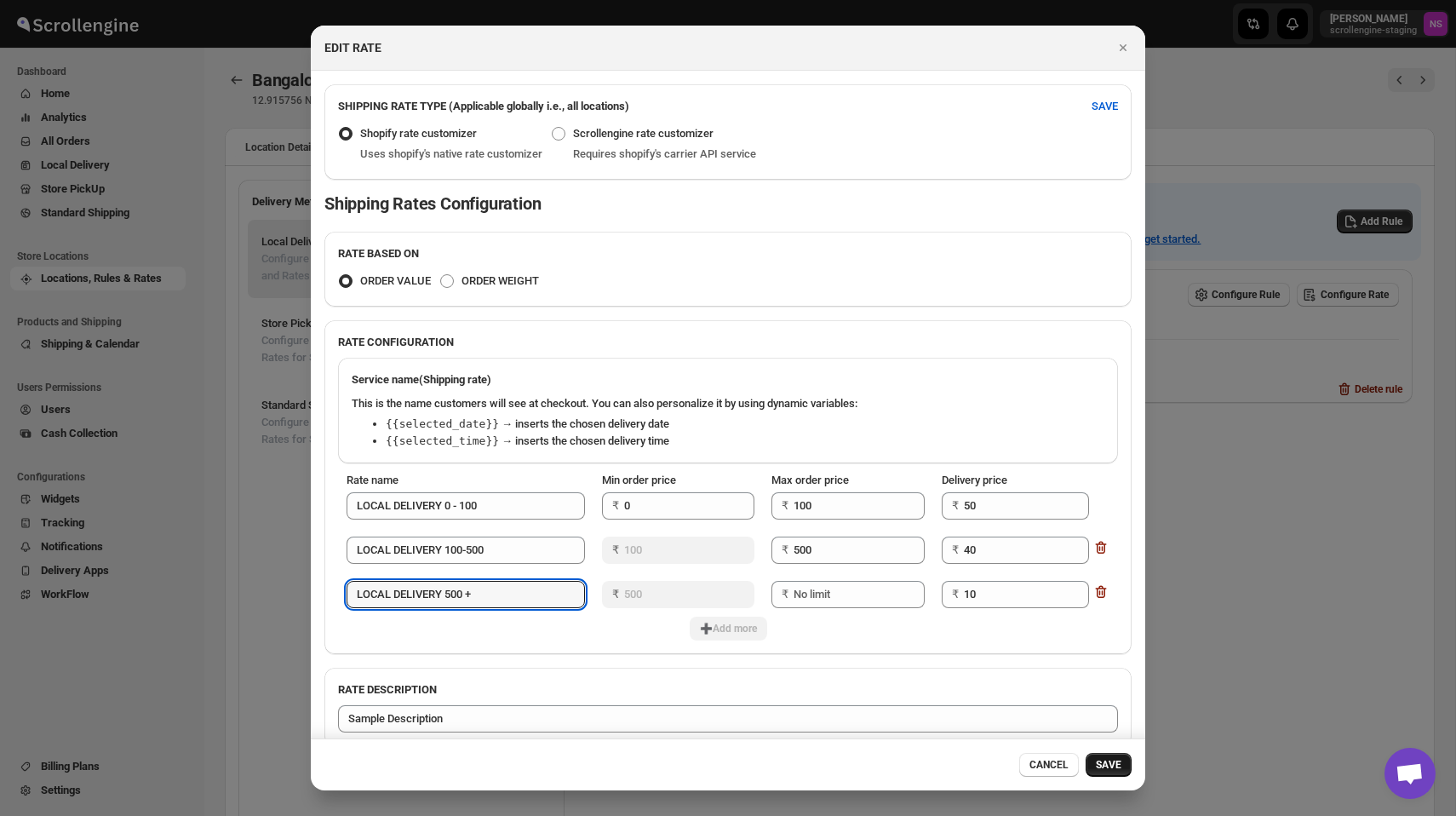
type input "LOCAL DELIVERY 500 +"
click at [1105, 760] on span "SAVE" at bounding box center [1109, 765] width 26 height 14
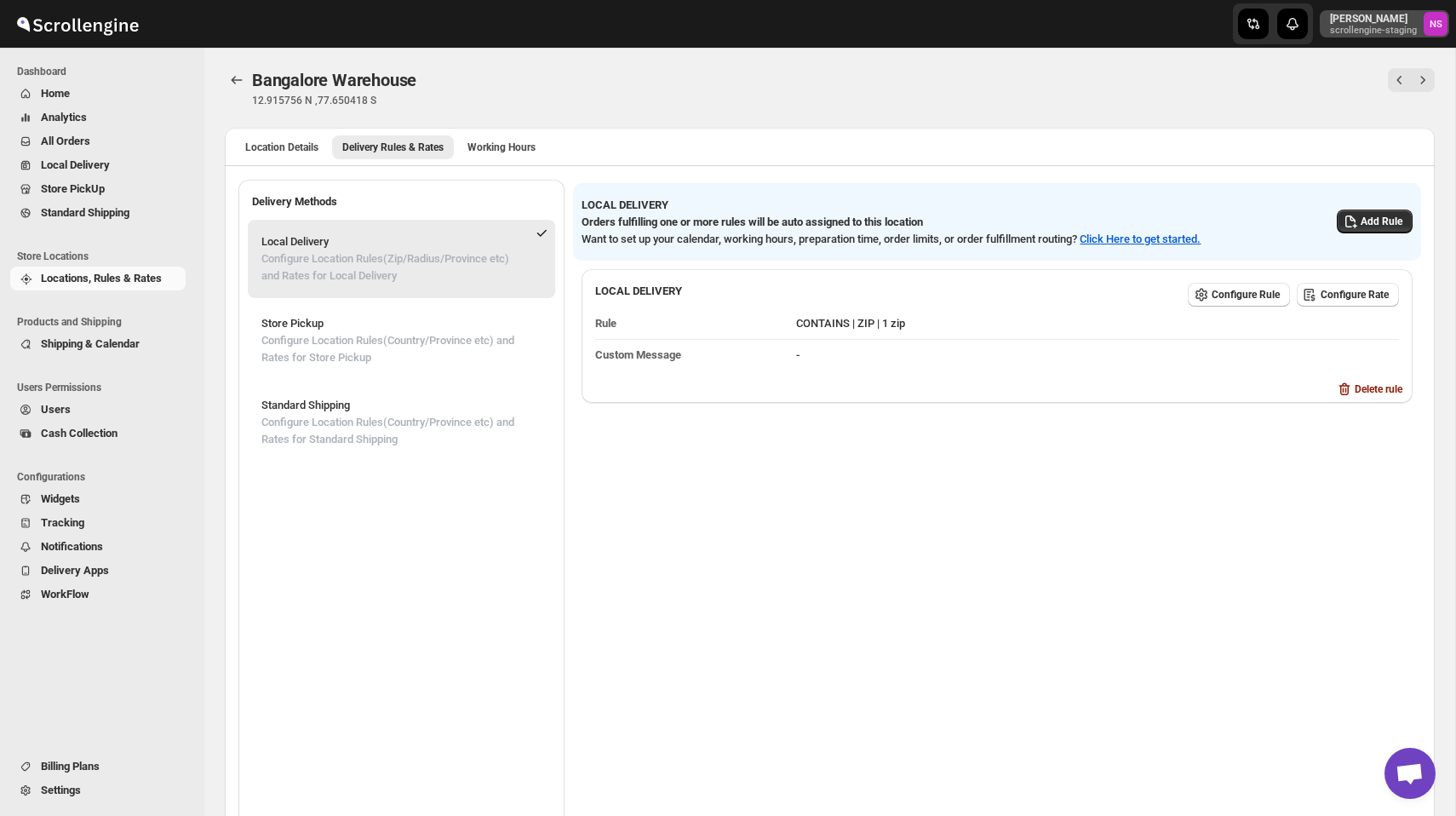
click at [1353, 19] on p "[PERSON_NAME]" at bounding box center [1374, 19] width 87 height 14
click at [1375, 75] on span "Online Store" at bounding box center [1401, 70] width 59 height 13
